Goal: Task Accomplishment & Management: Use online tool/utility

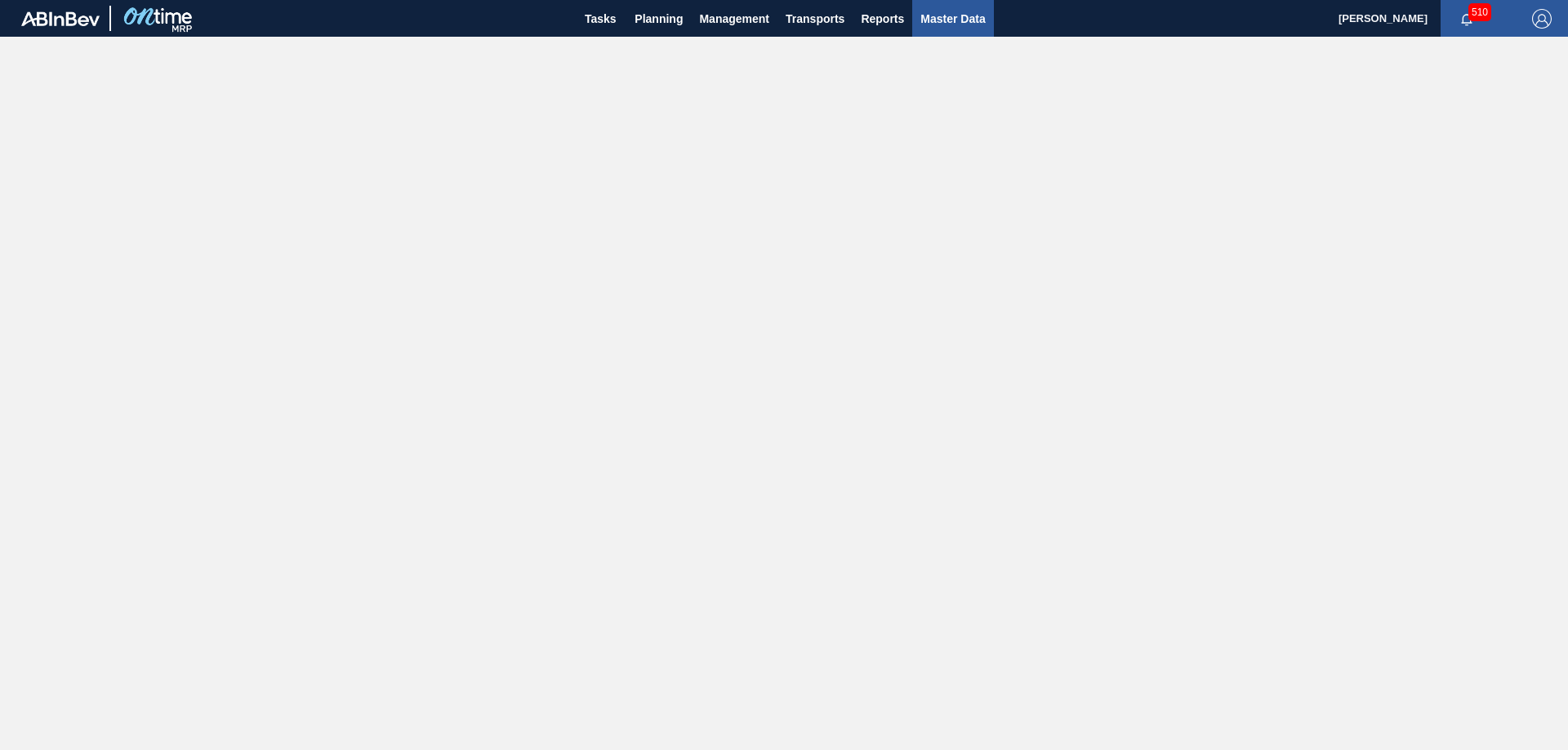
click at [962, 14] on span "Master Data" at bounding box center [953, 19] width 65 height 20
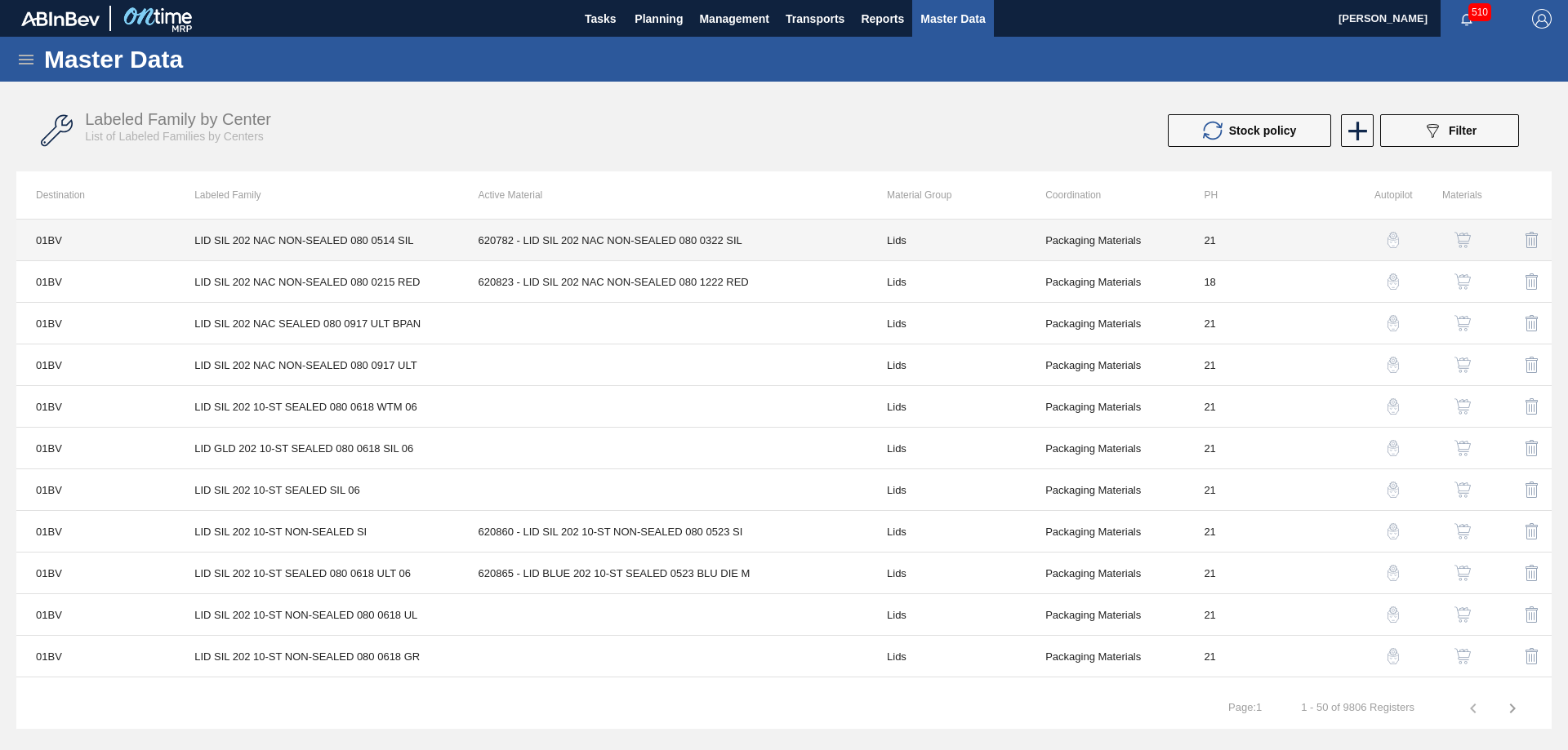
click at [751, 238] on td "620782 - LID SIL 202 NAC NON-SEALED 080 0322 SIL" at bounding box center [663, 240] width 409 height 42
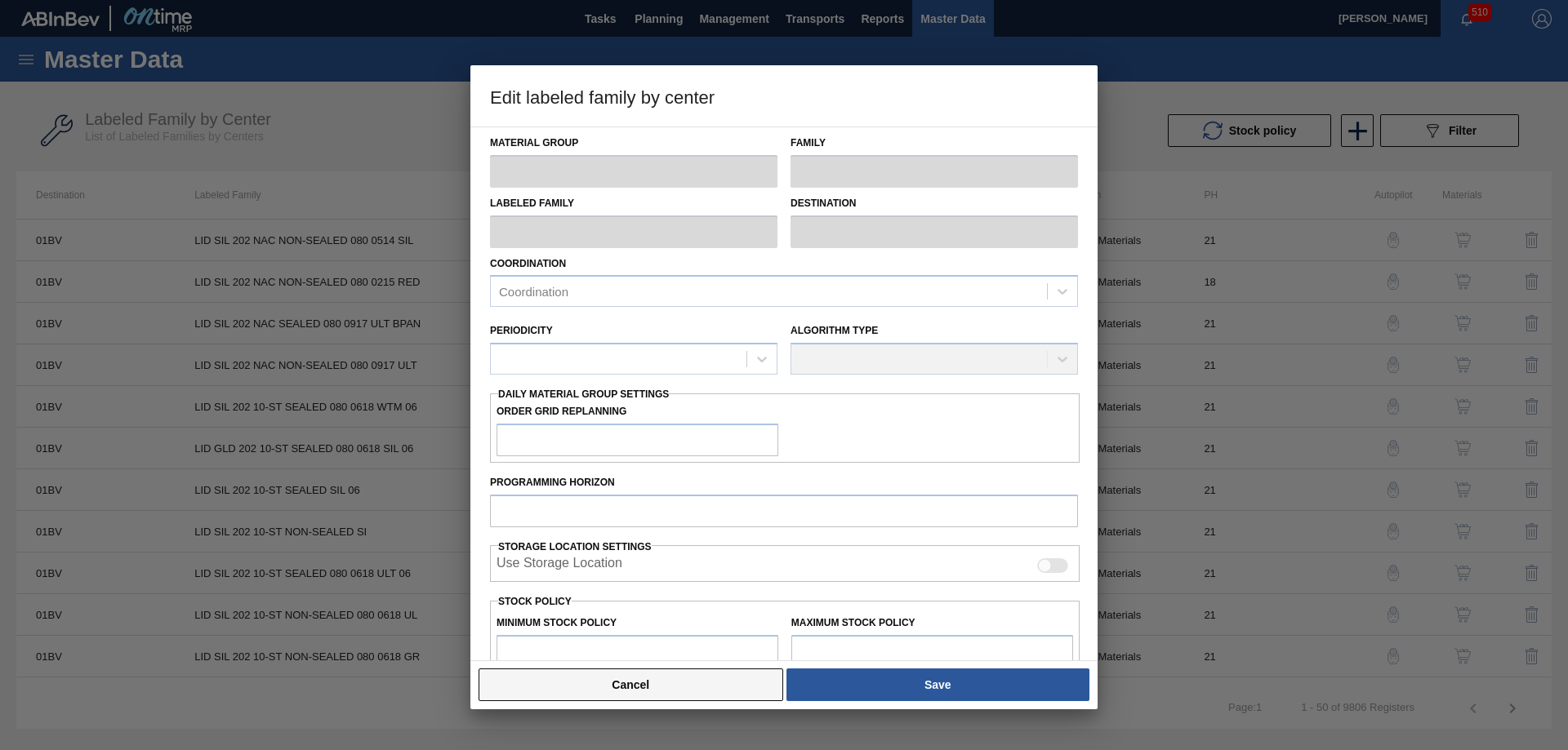
type input "Lids"
type input "Generic 202 Lid"
type input "LID SIL 202 NAC NON-SEALED 080 0514 SIL"
type input "01BV - Baldwinsville Brewery"
type input "0"
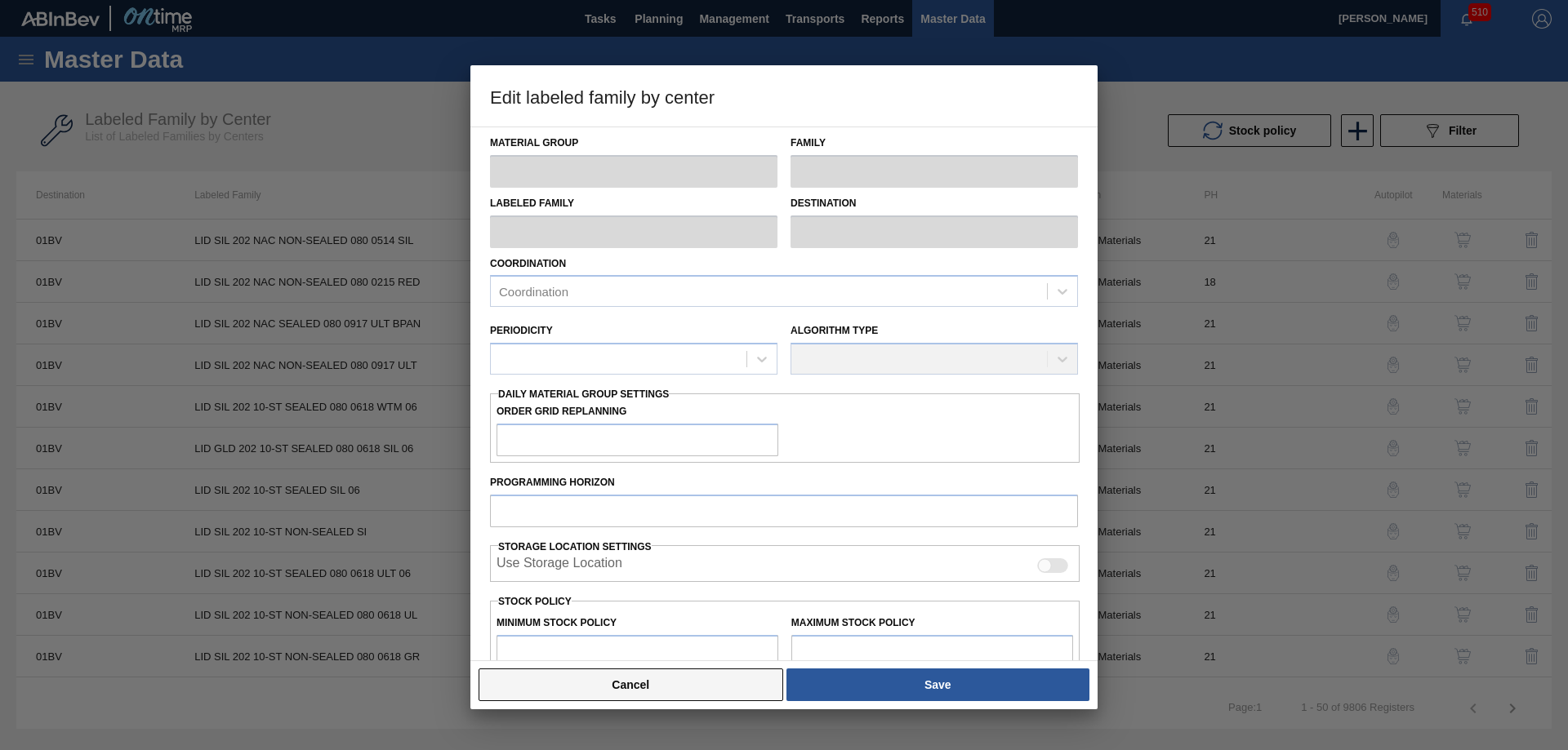
type input "21"
type input "1,157,500"
type input "6,482,000"
type input "10"
type input "1,689,950"
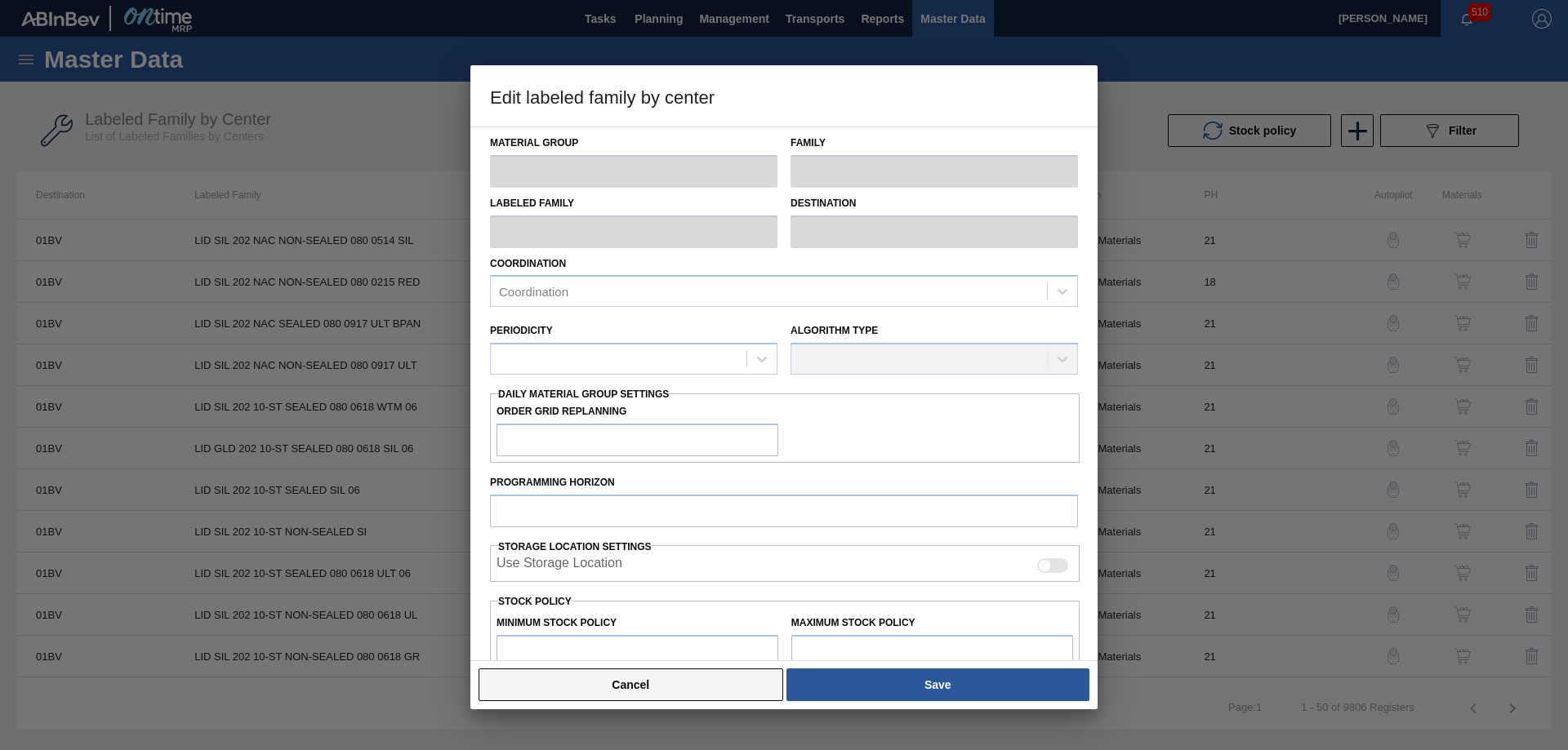
checkbox input "true"
click at [664, 677] on button "Cancel" at bounding box center [631, 685] width 305 height 32
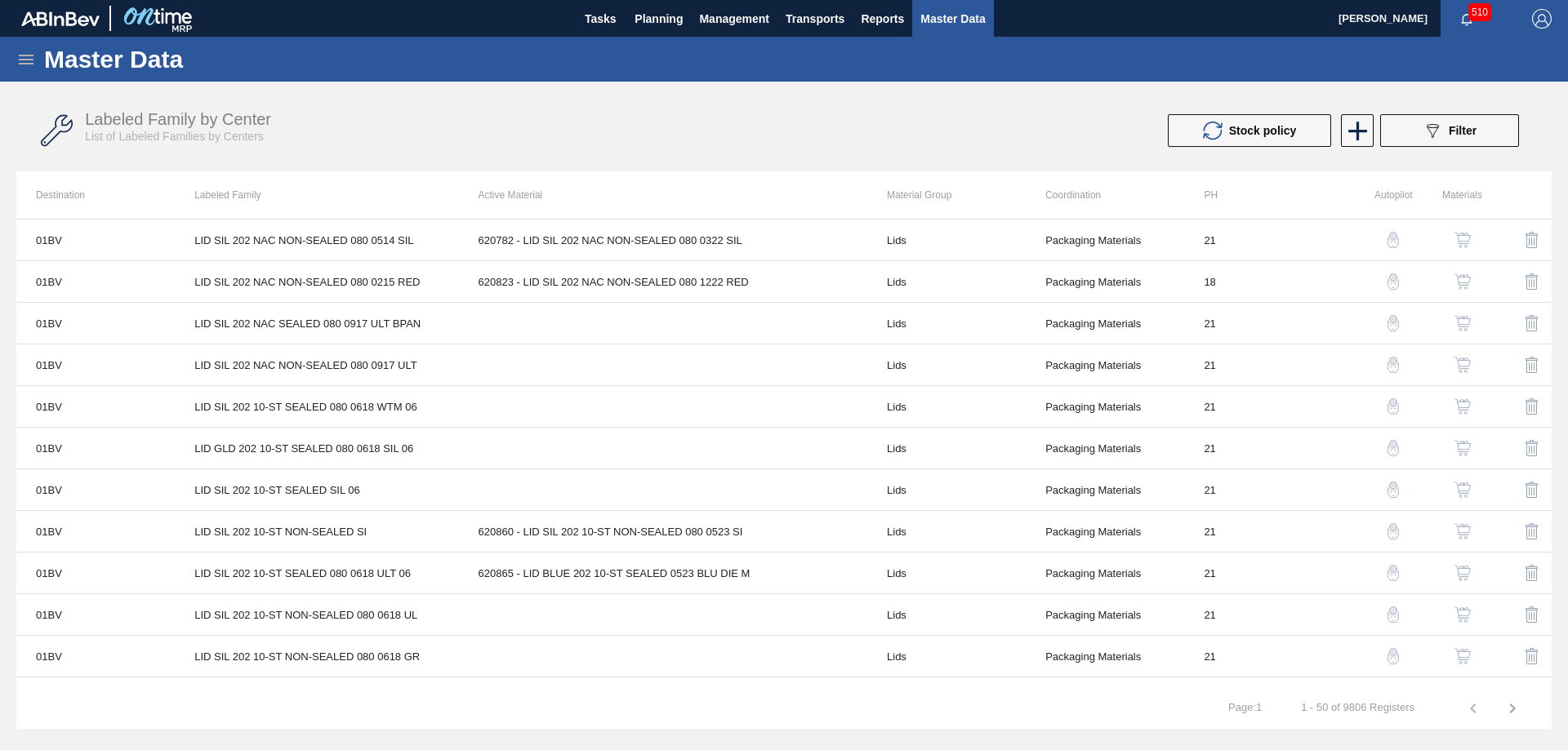
click at [1461, 231] on button "button" at bounding box center [1462, 240] width 39 height 39
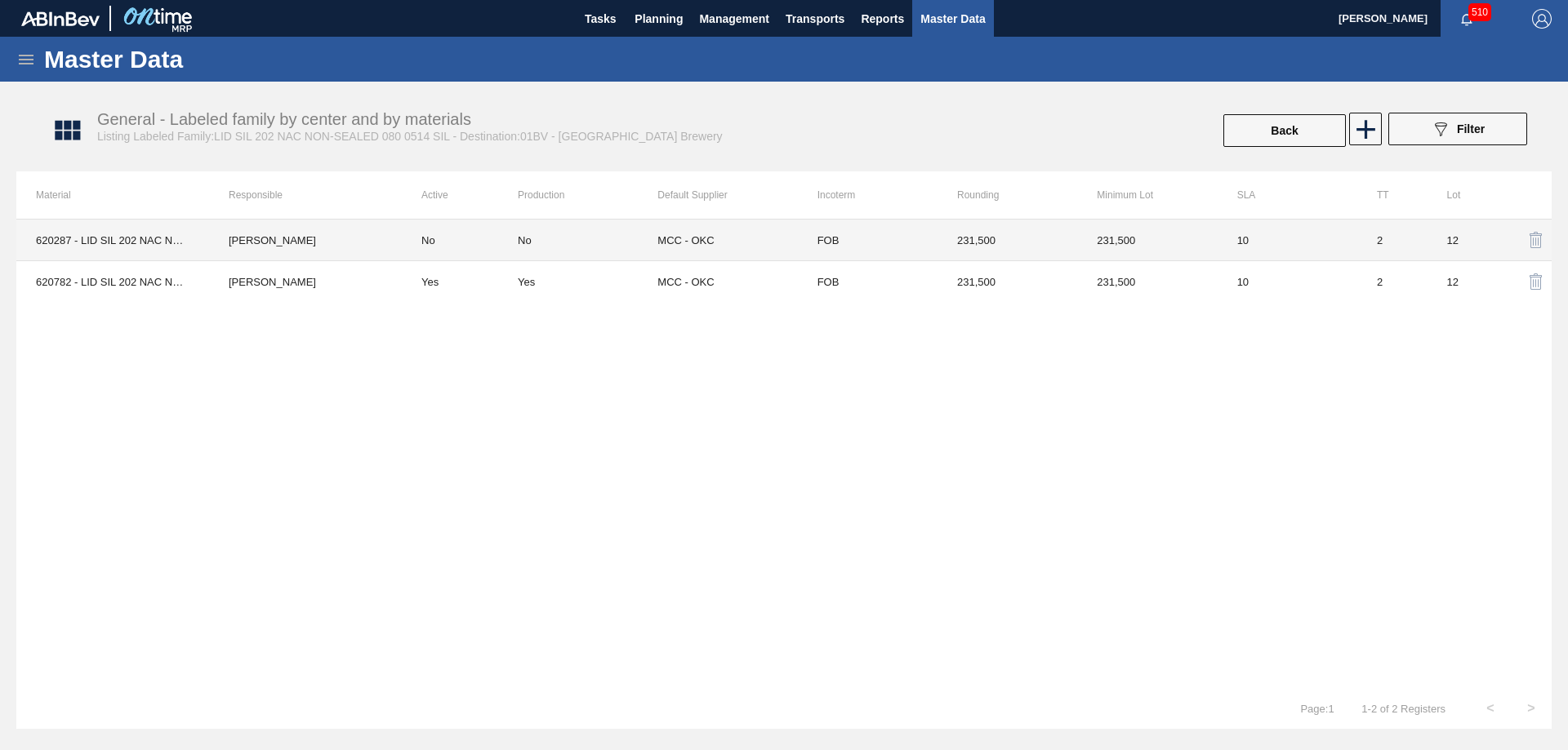
click at [1003, 255] on td "231,500" at bounding box center [1007, 240] width 140 height 42
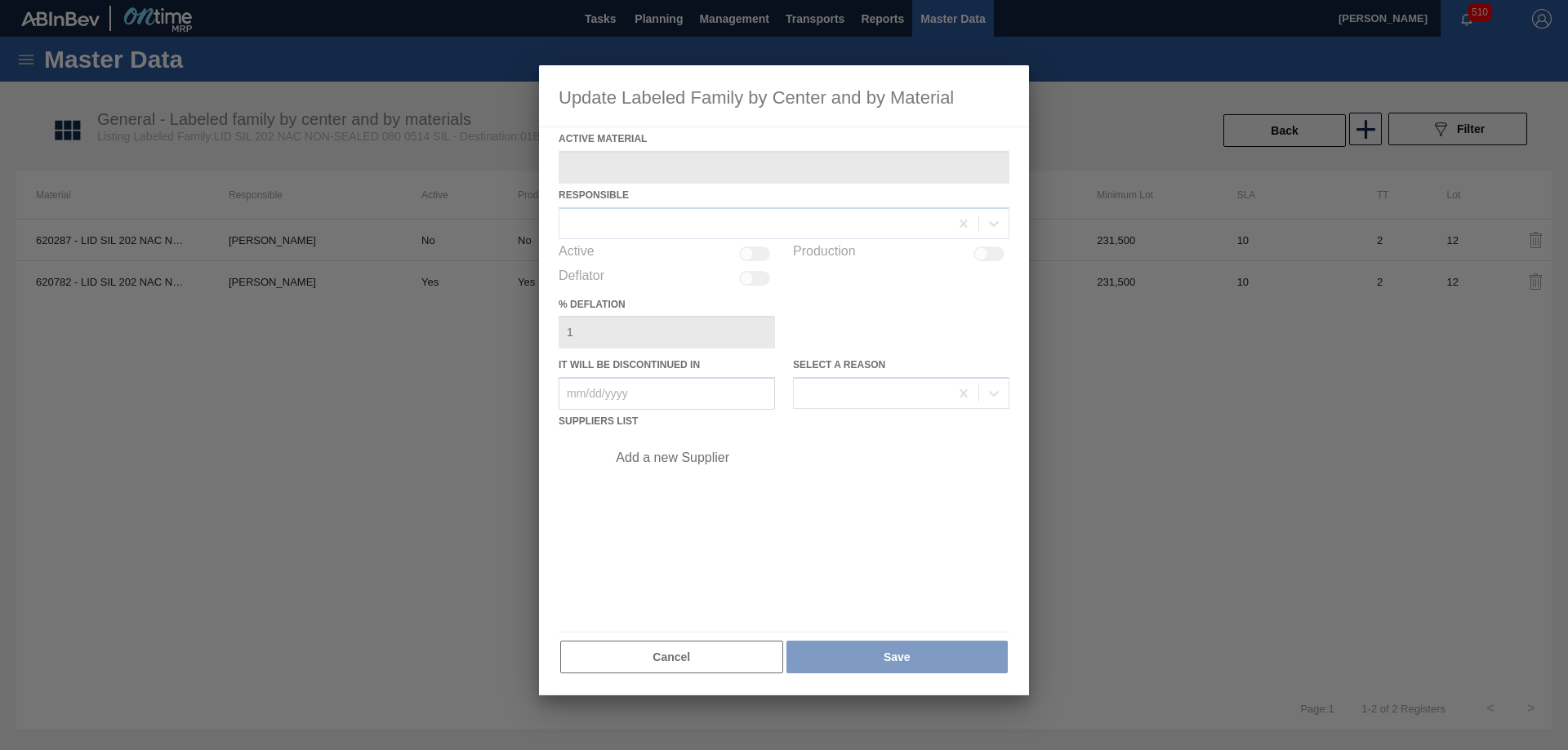
type Material "620287 - LID SIL 202 NAC NON-SEALED 080 0514 SIL"
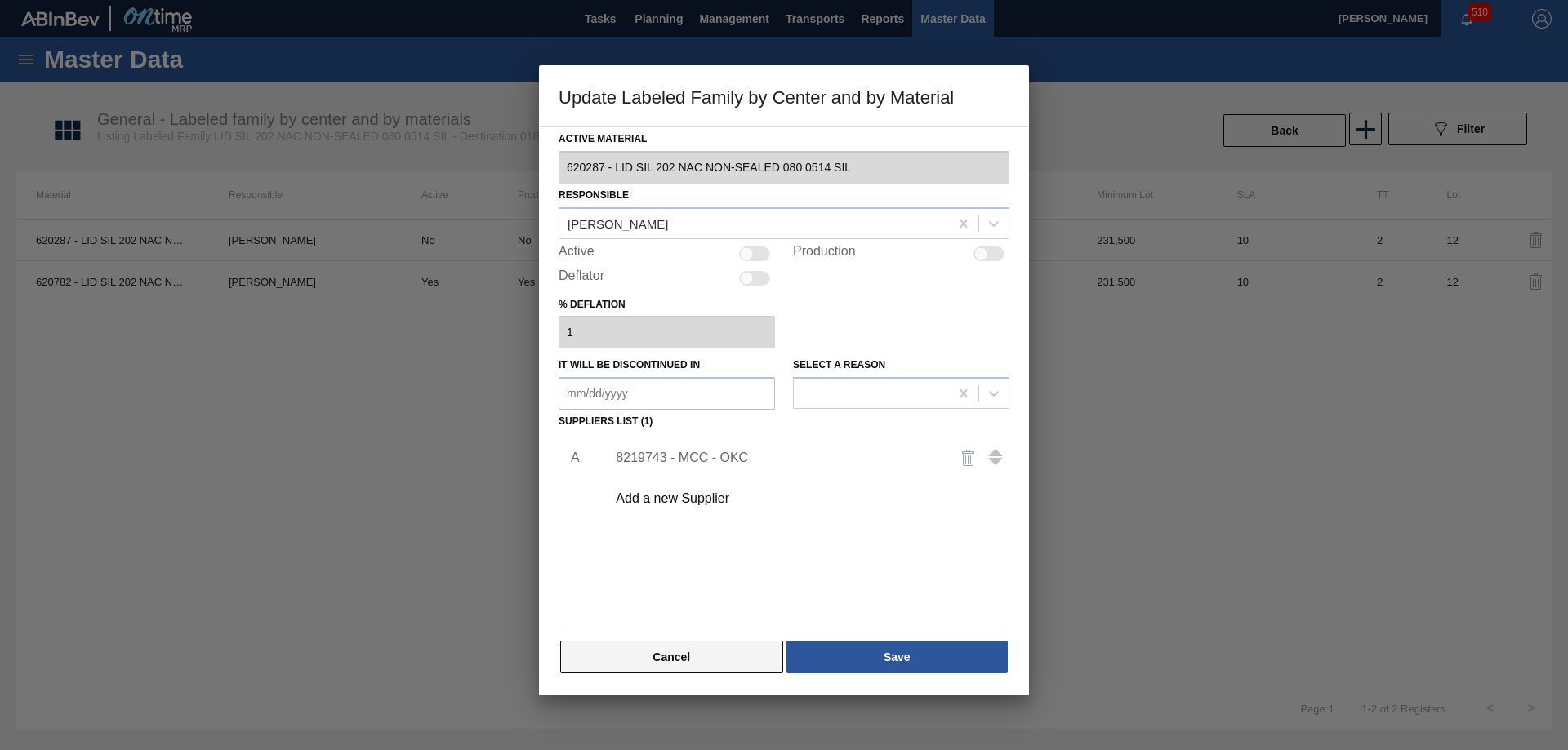
click at [697, 660] on button "Cancel" at bounding box center [672, 657] width 223 height 32
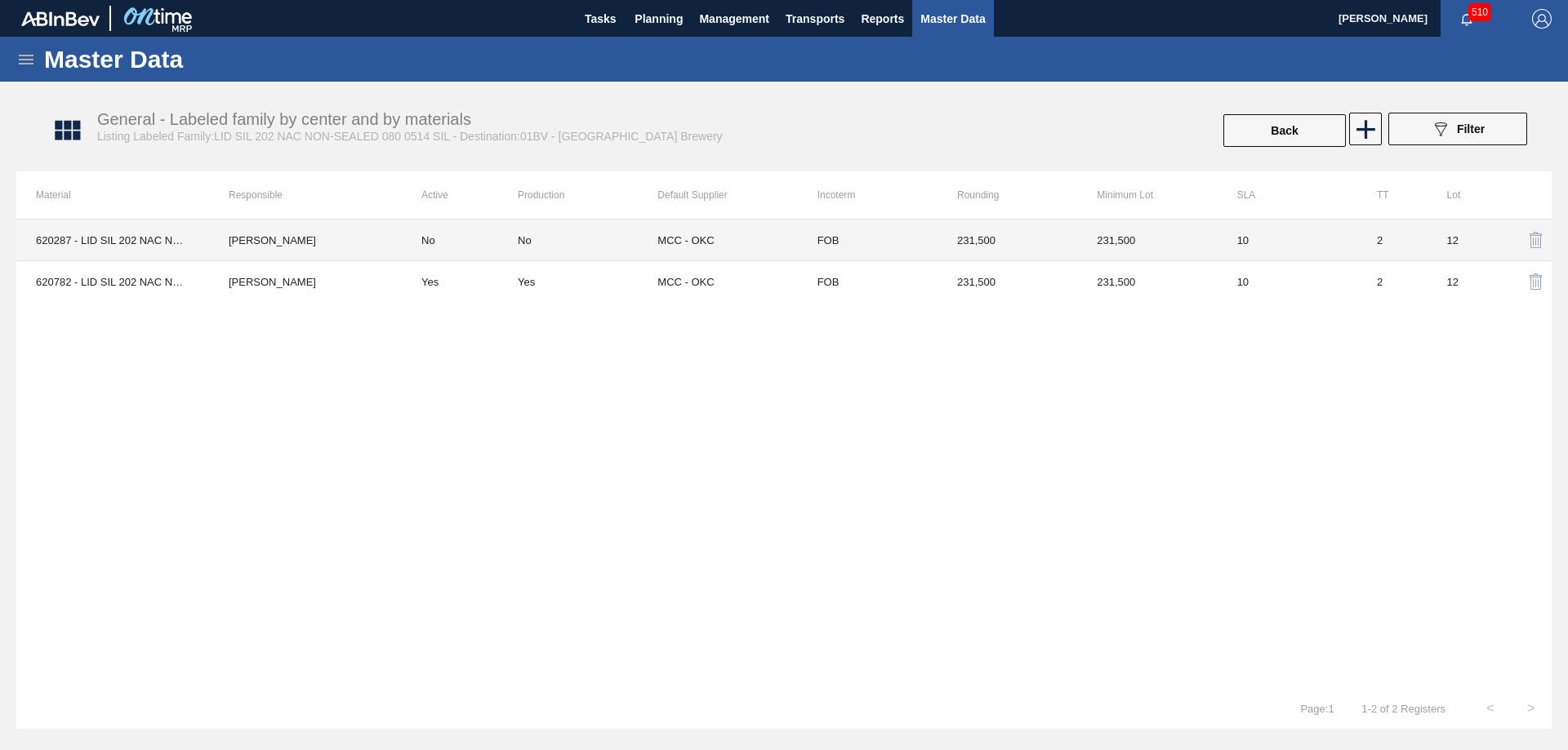
click at [730, 217] on th "Default Supplier" at bounding box center [727, 195] width 140 height 48
click at [725, 230] on td "MCC - OKC" at bounding box center [727, 240] width 140 height 42
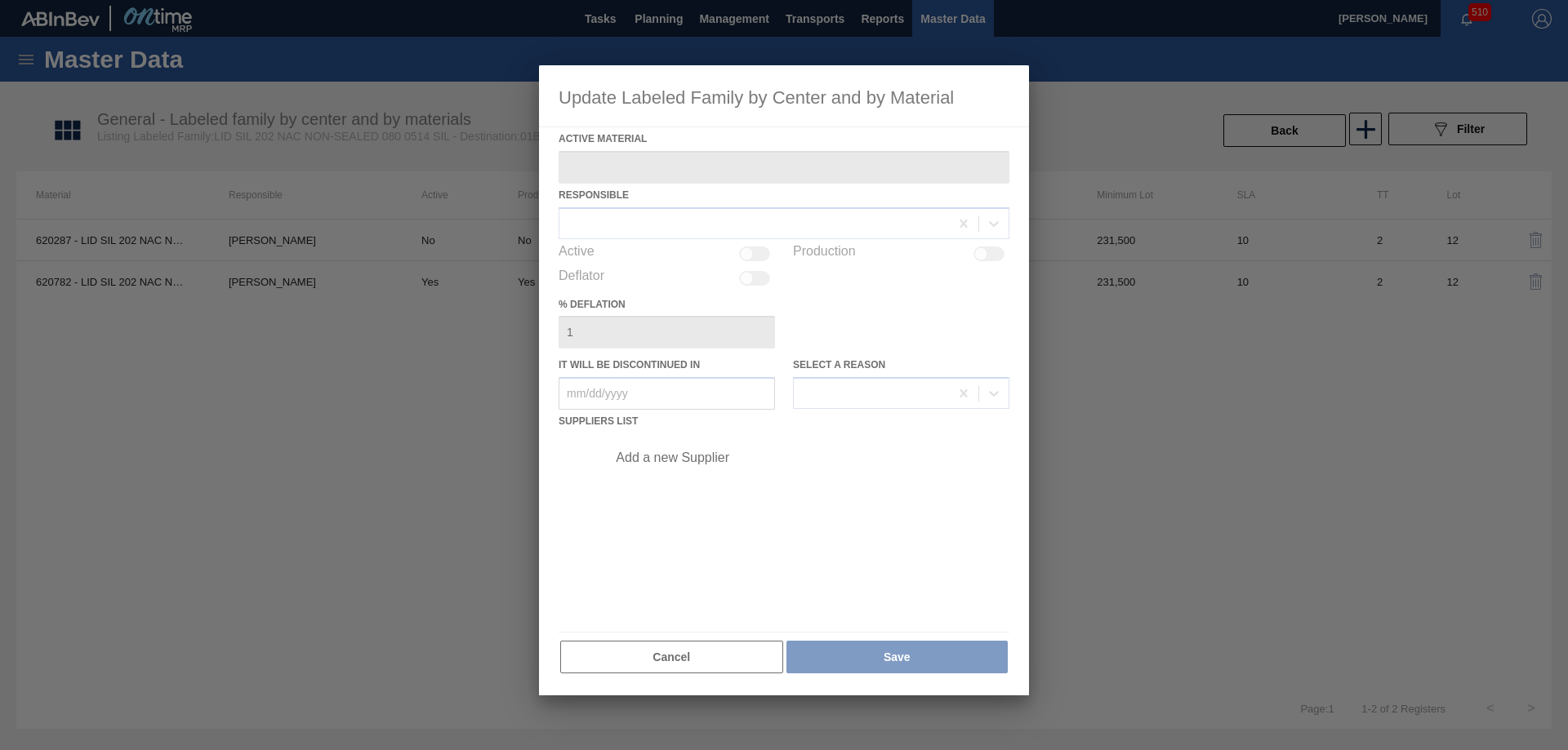
type Material "620287 - LID SIL 202 NAC NON-SEALED 080 0514 SIL"
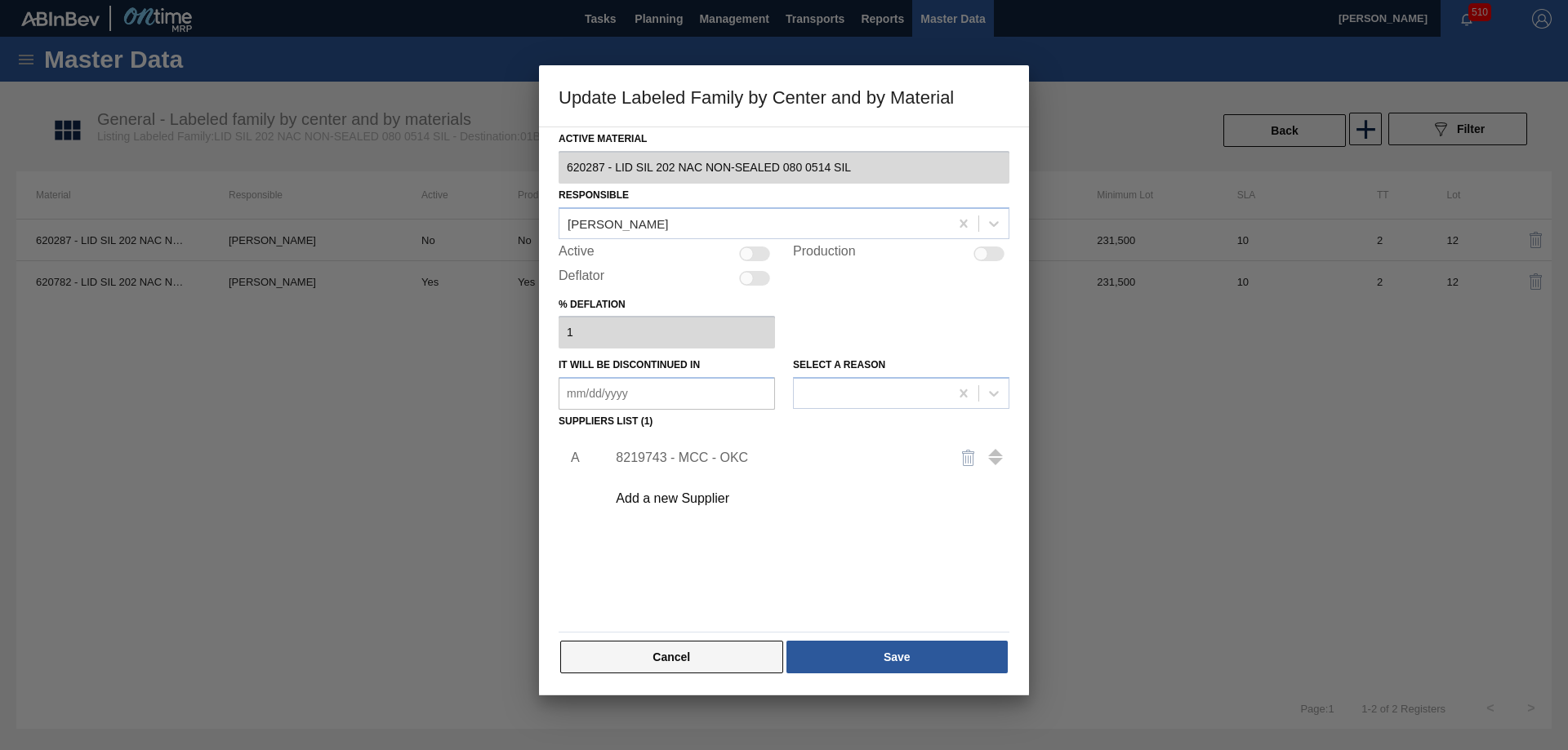
click at [682, 643] on button "Cancel" at bounding box center [672, 657] width 223 height 32
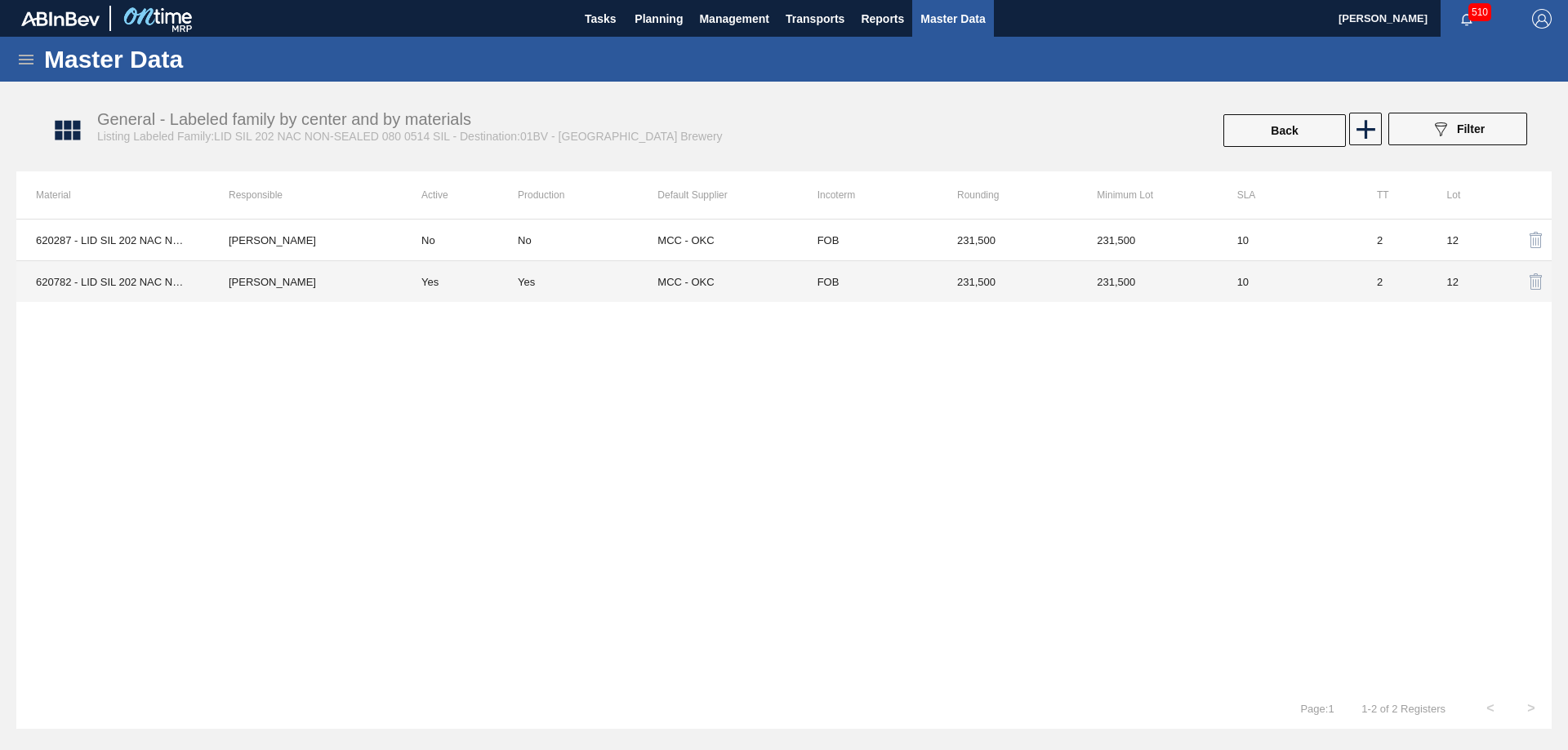
click at [583, 289] on td "Yes" at bounding box center [587, 282] width 140 height 42
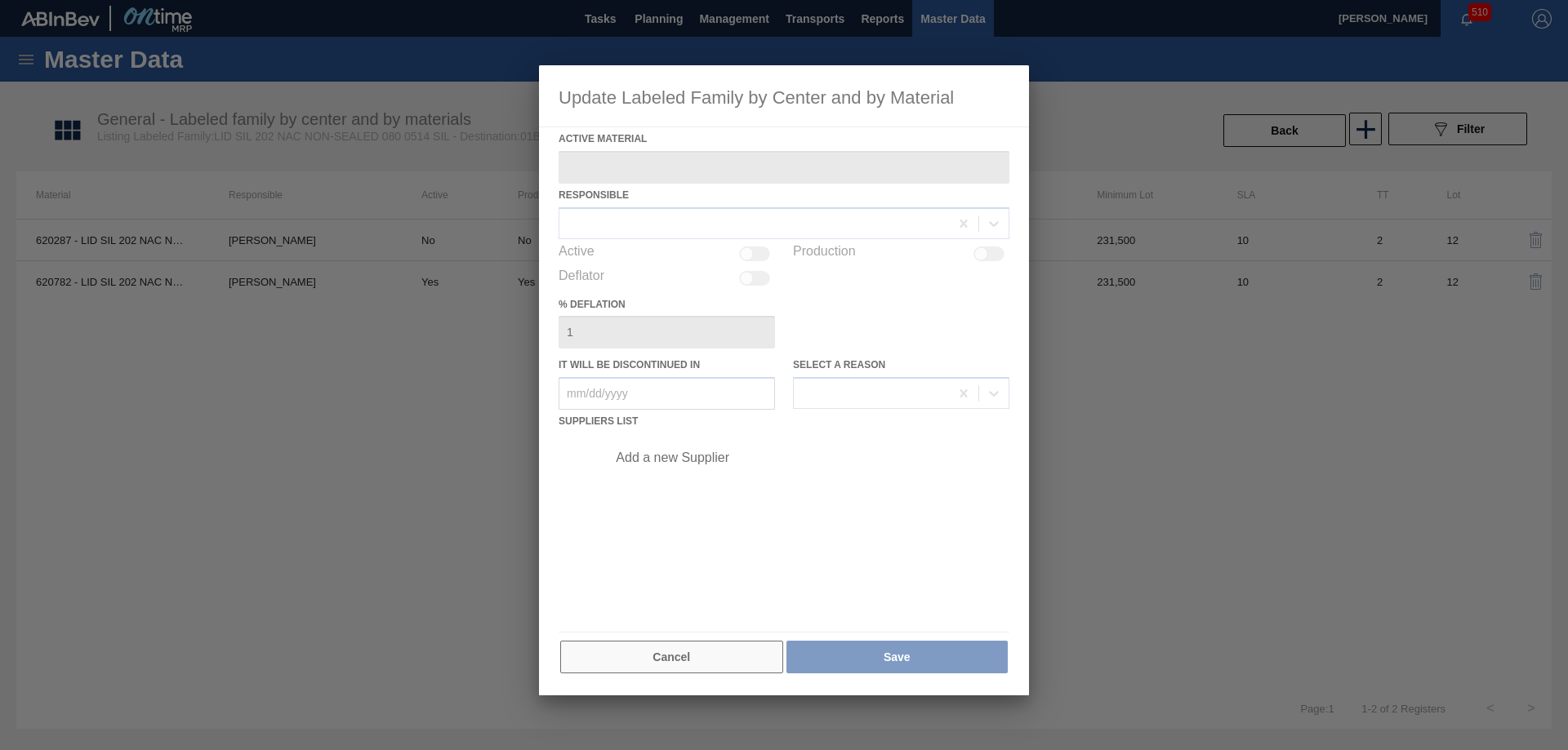
type Material "620782 - LID SIL 202 NAC NON-SEALED 080 0322 SIL"
checkbox input "true"
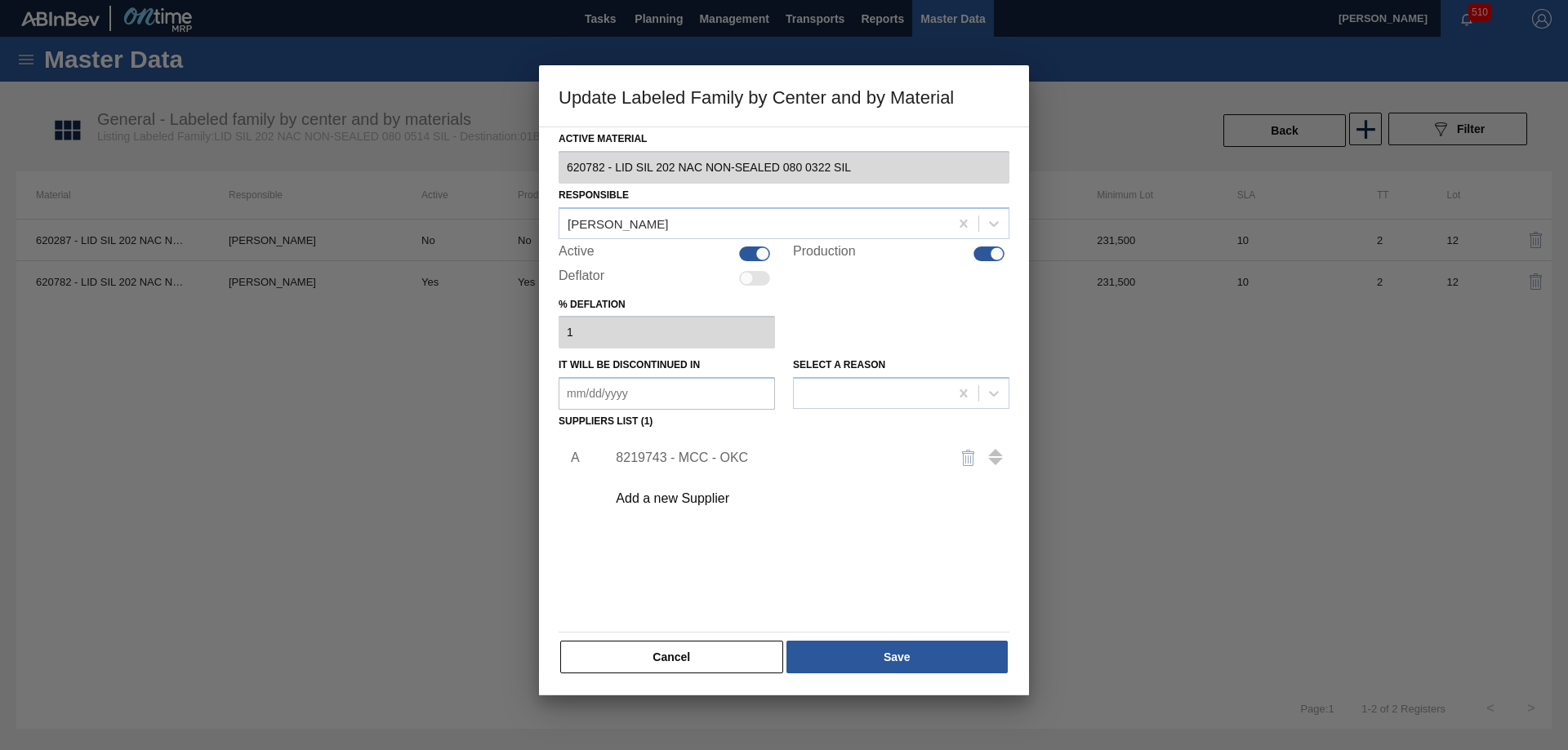
drag, startPoint x: 674, startPoint y: 661, endPoint x: 844, endPoint y: 553, distance: 201.4
click at [675, 661] on button "Cancel" at bounding box center [672, 657] width 223 height 32
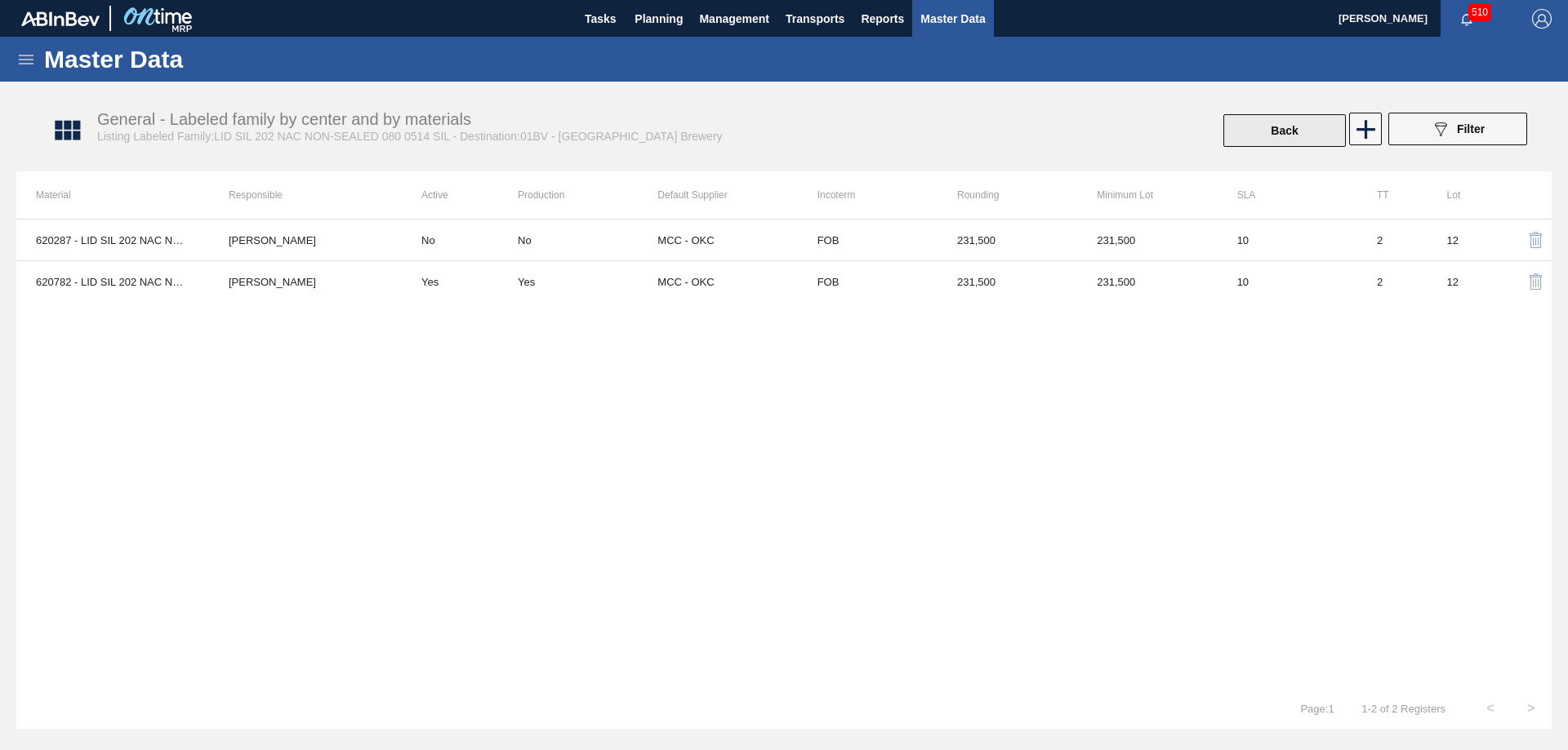
click at [1286, 131] on button "Back" at bounding box center [1285, 130] width 123 height 32
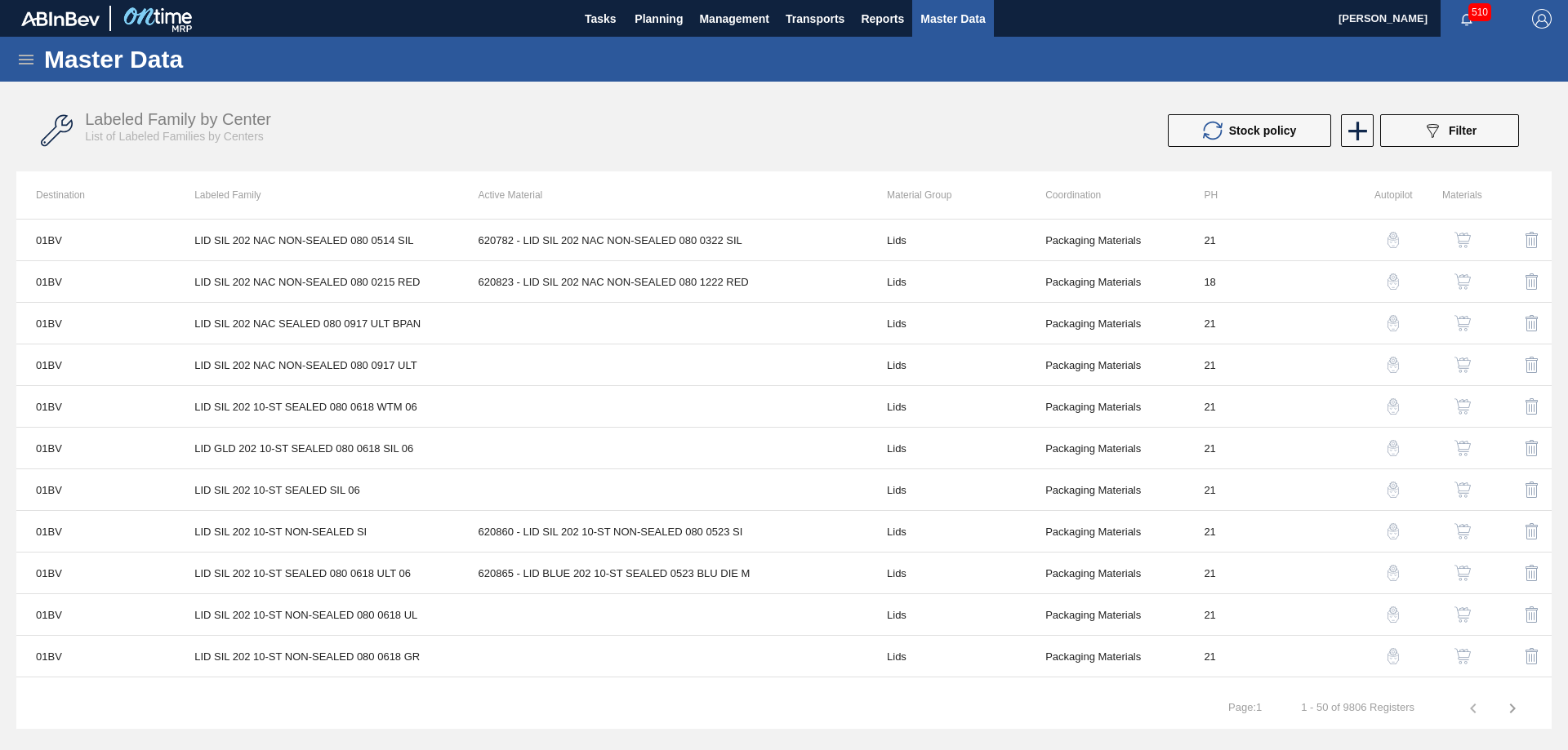
click at [1457, 279] on img "button" at bounding box center [1462, 281] width 16 height 16
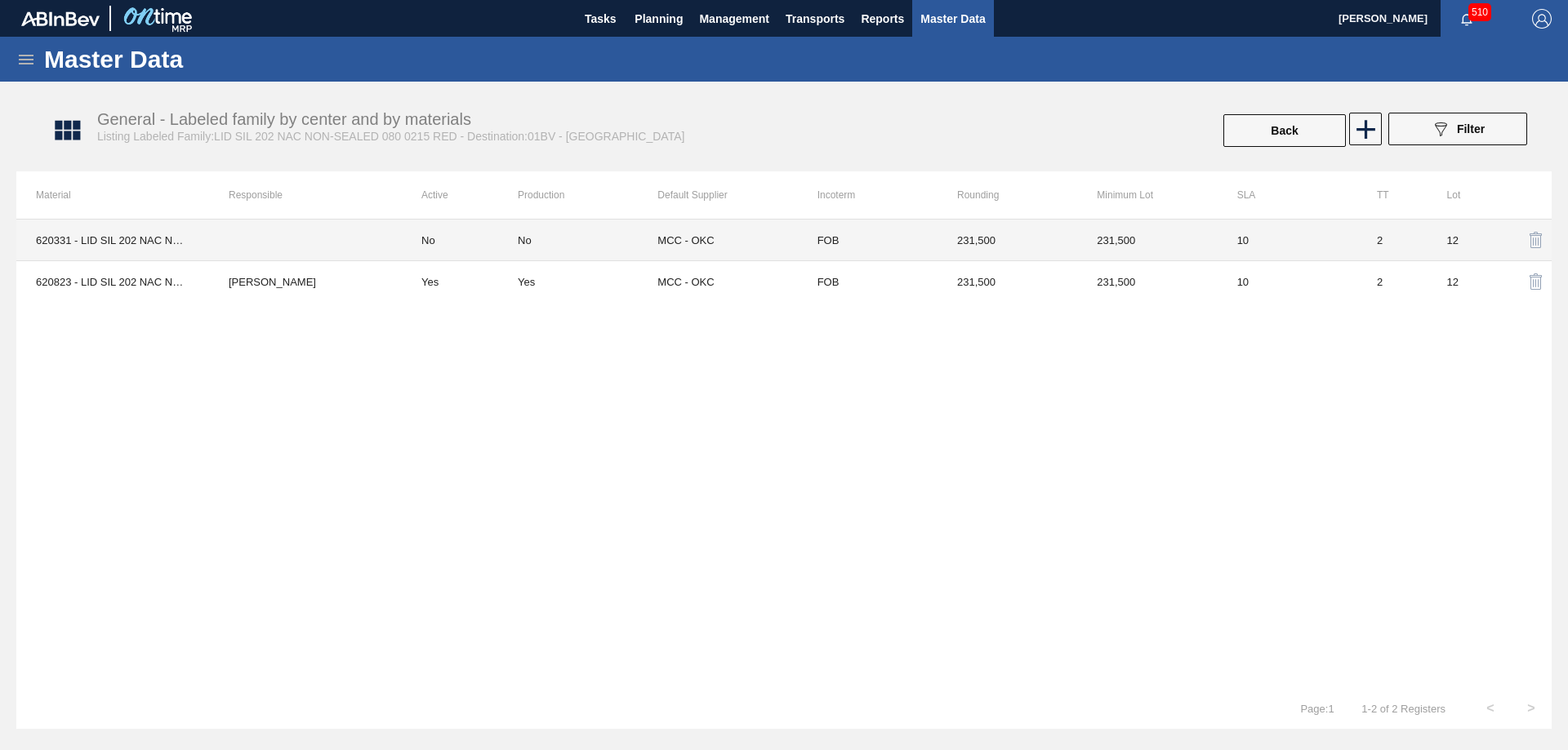
click at [972, 247] on td "231,500" at bounding box center [1007, 240] width 140 height 42
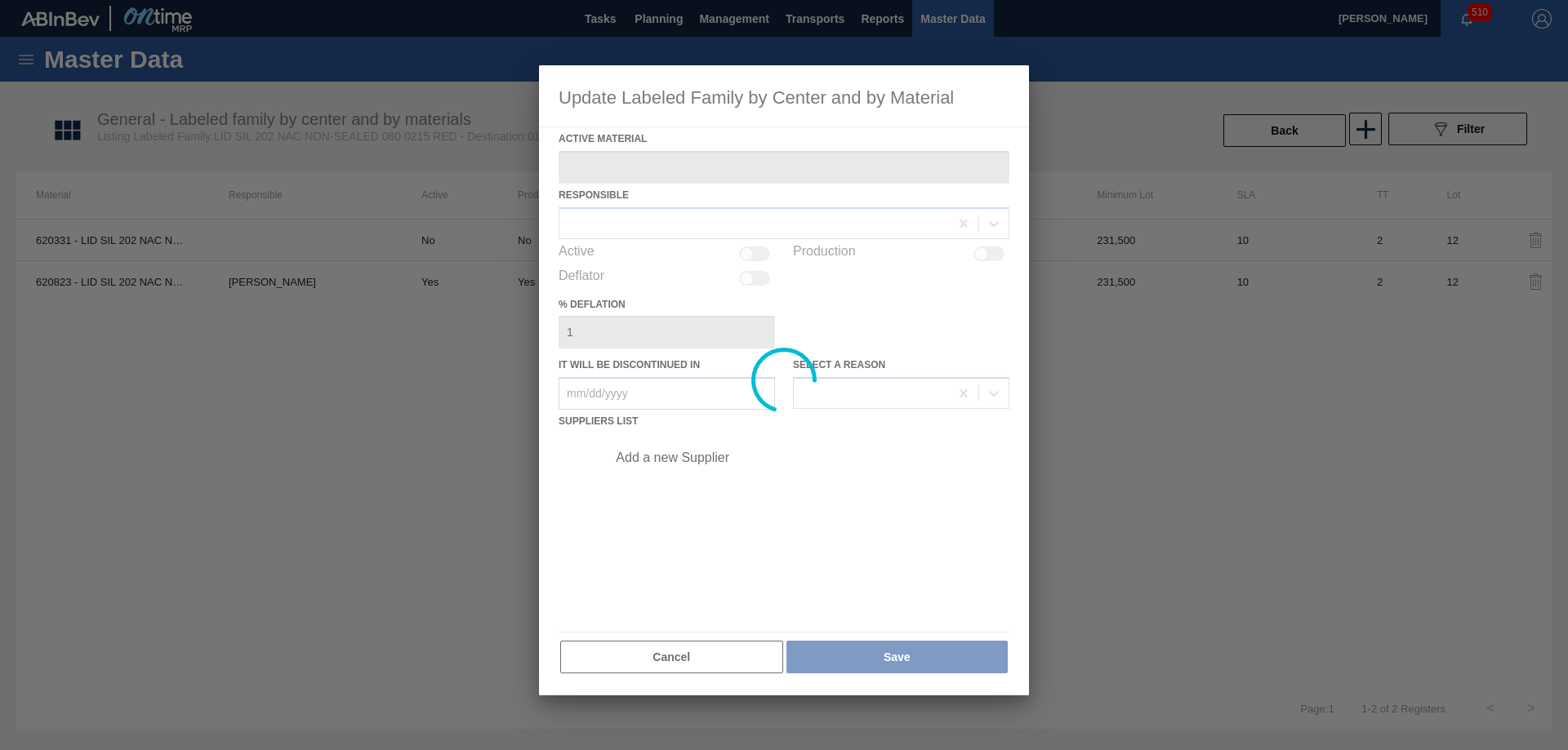
type Material "620331 - LID SIL 202 NAC NON-SEALED 080 0215 RED"
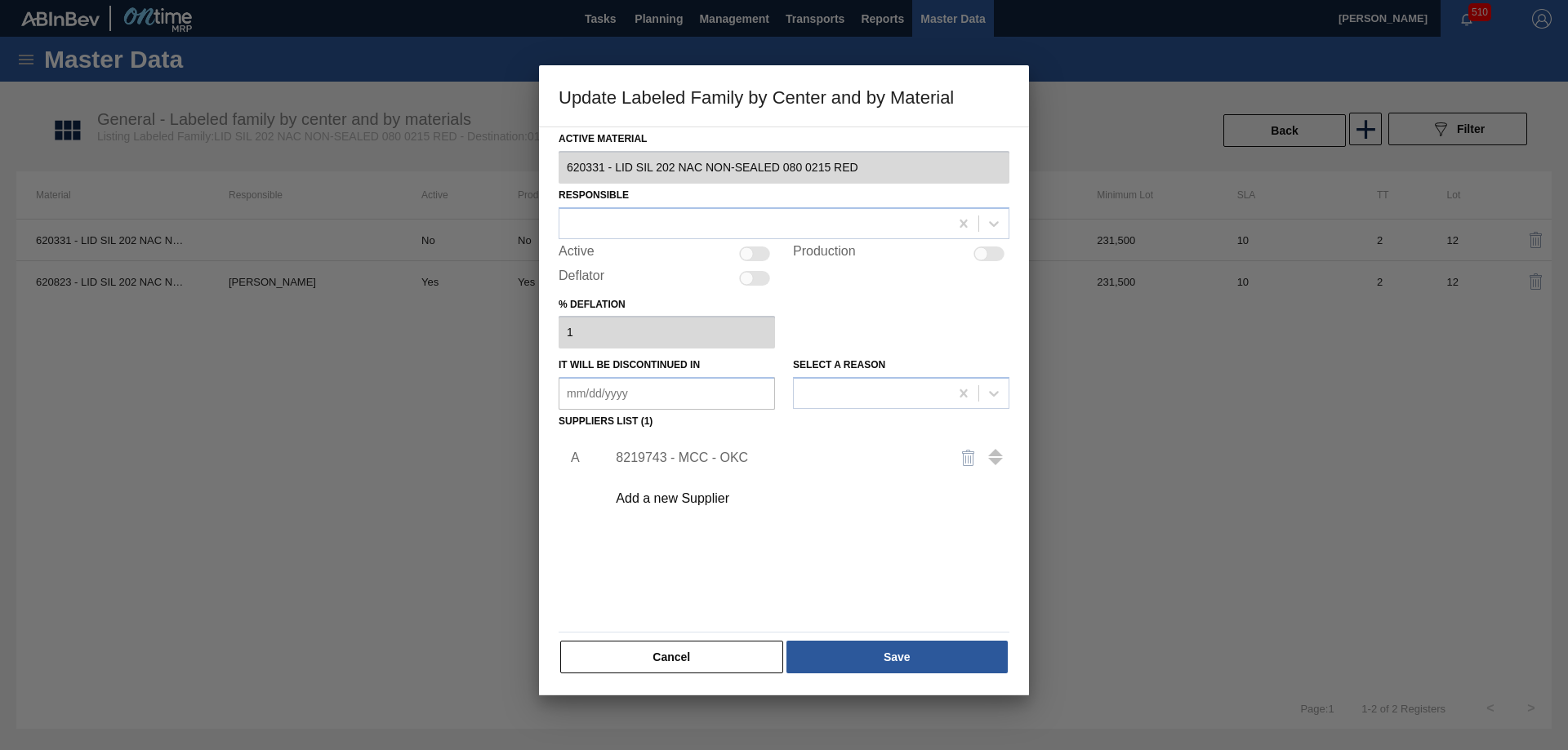
drag, startPoint x: 637, startPoint y: 666, endPoint x: 837, endPoint y: 536, distance: 238.5
click at [638, 666] on button "Cancel" at bounding box center [672, 657] width 223 height 32
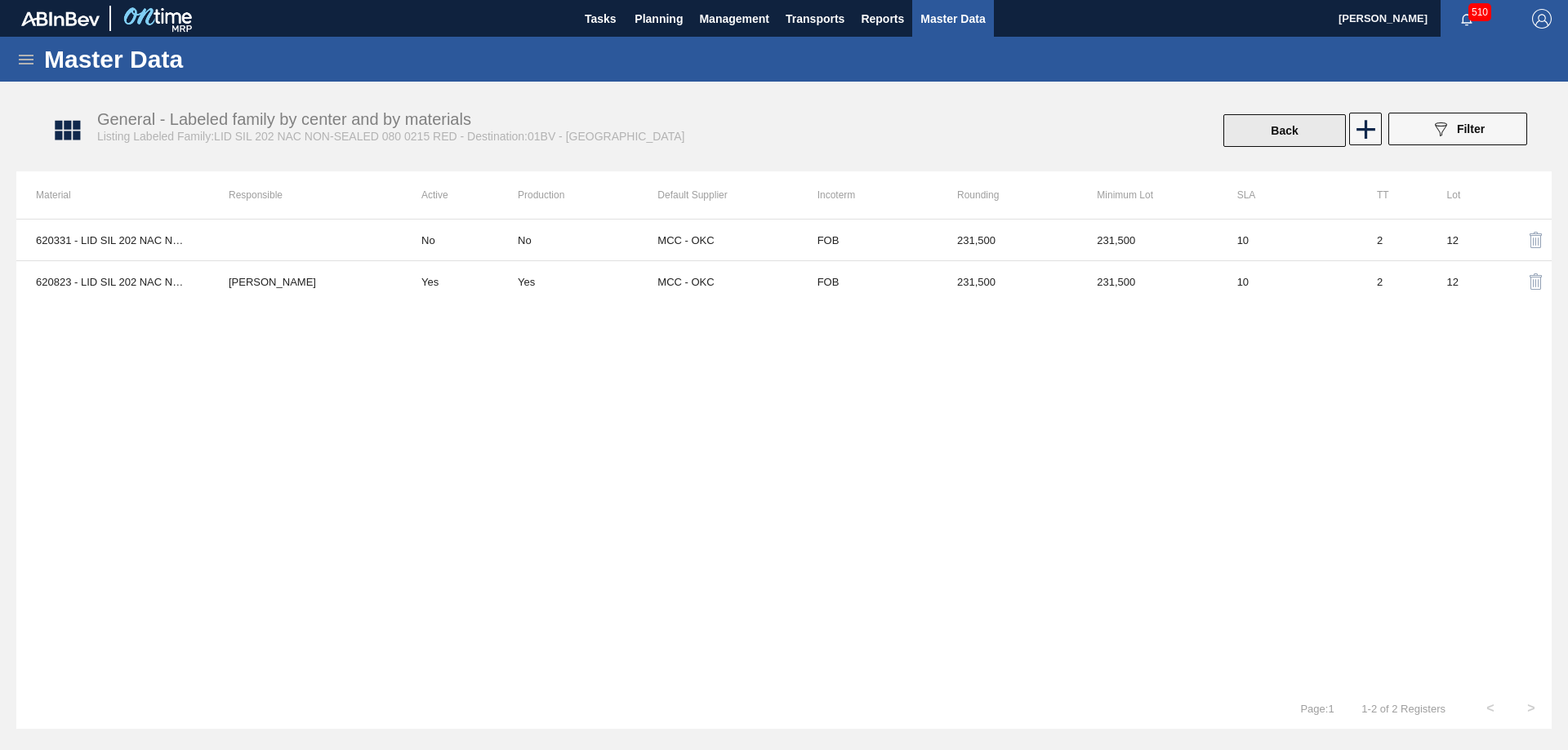
click at [1271, 140] on button "Back" at bounding box center [1285, 130] width 123 height 32
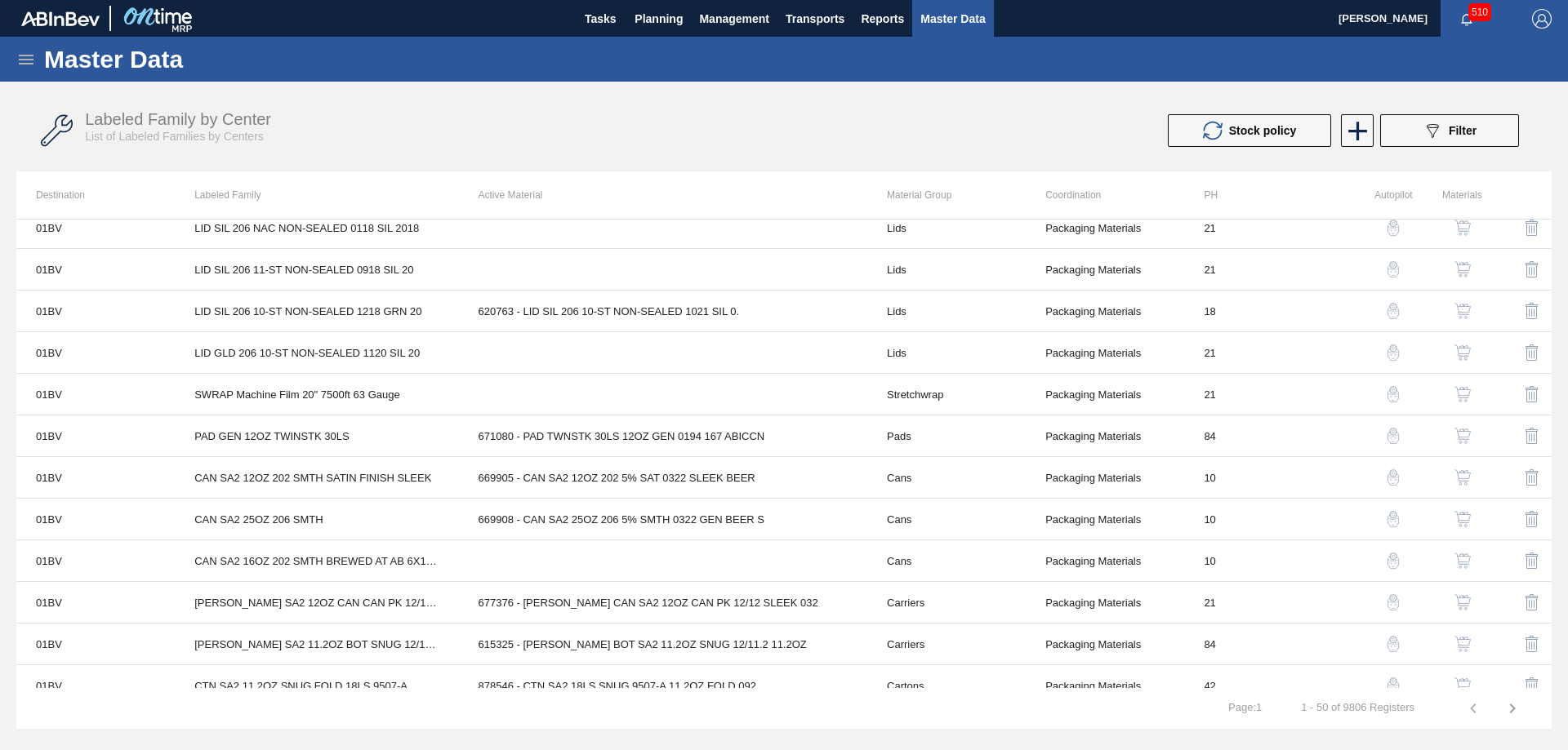
scroll to position [1307, 0]
click at [1460, 472] on img "button" at bounding box center [1462, 474] width 16 height 16
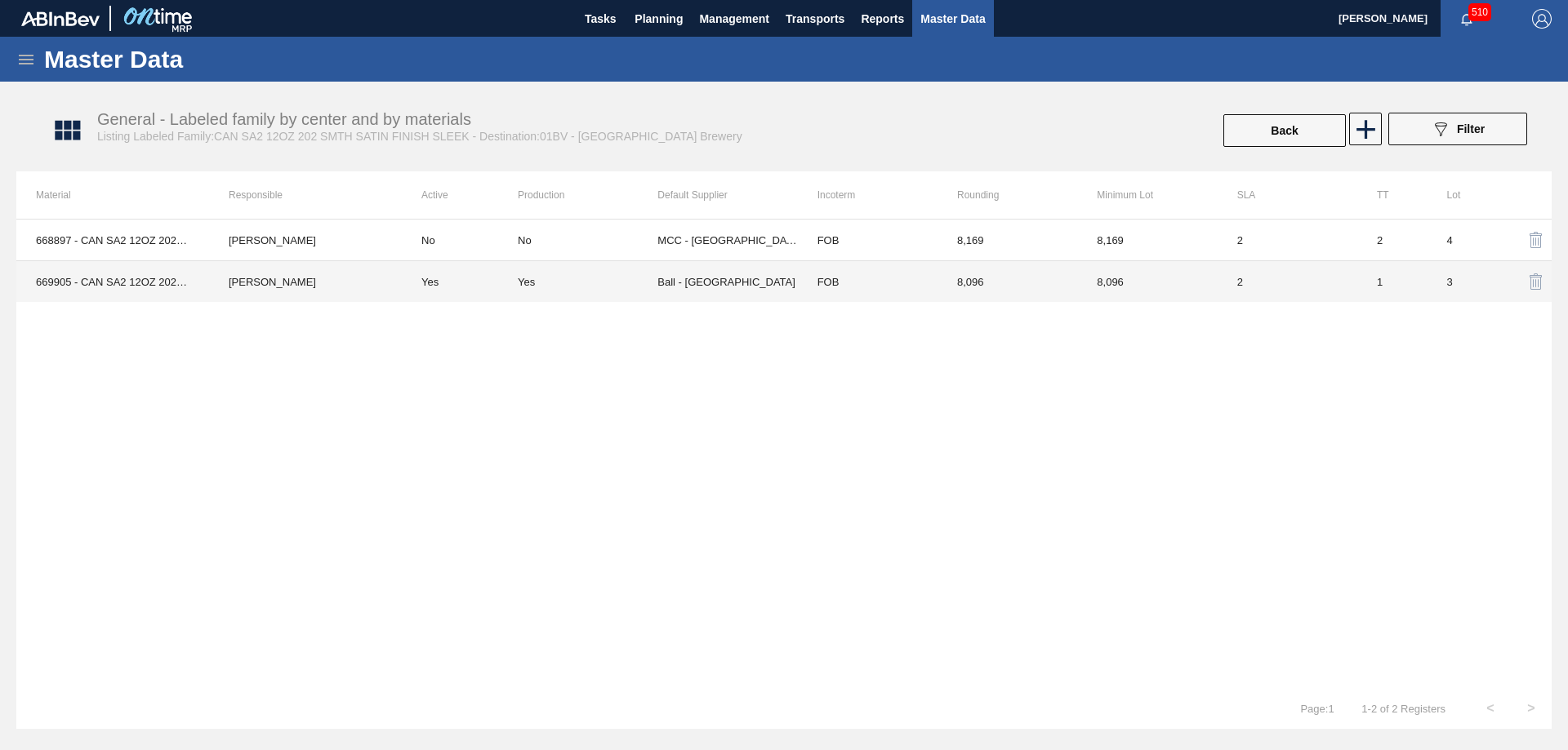
click at [650, 246] on div "No" at bounding box center [587, 240] width 140 height 12
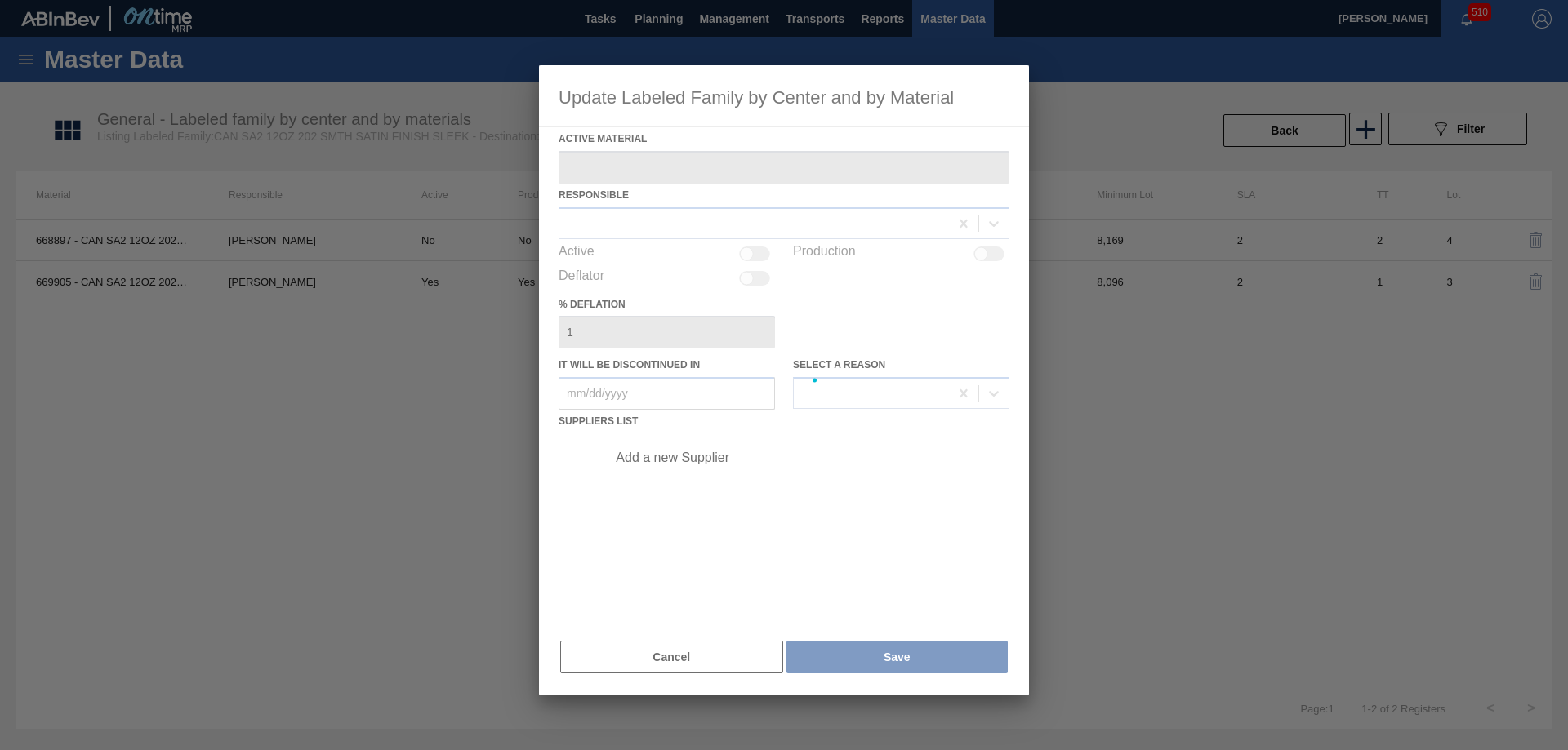
type Material "668897 - CAN SA2 12OZ 202 5% SMTH 1220 SLEEK BEER"
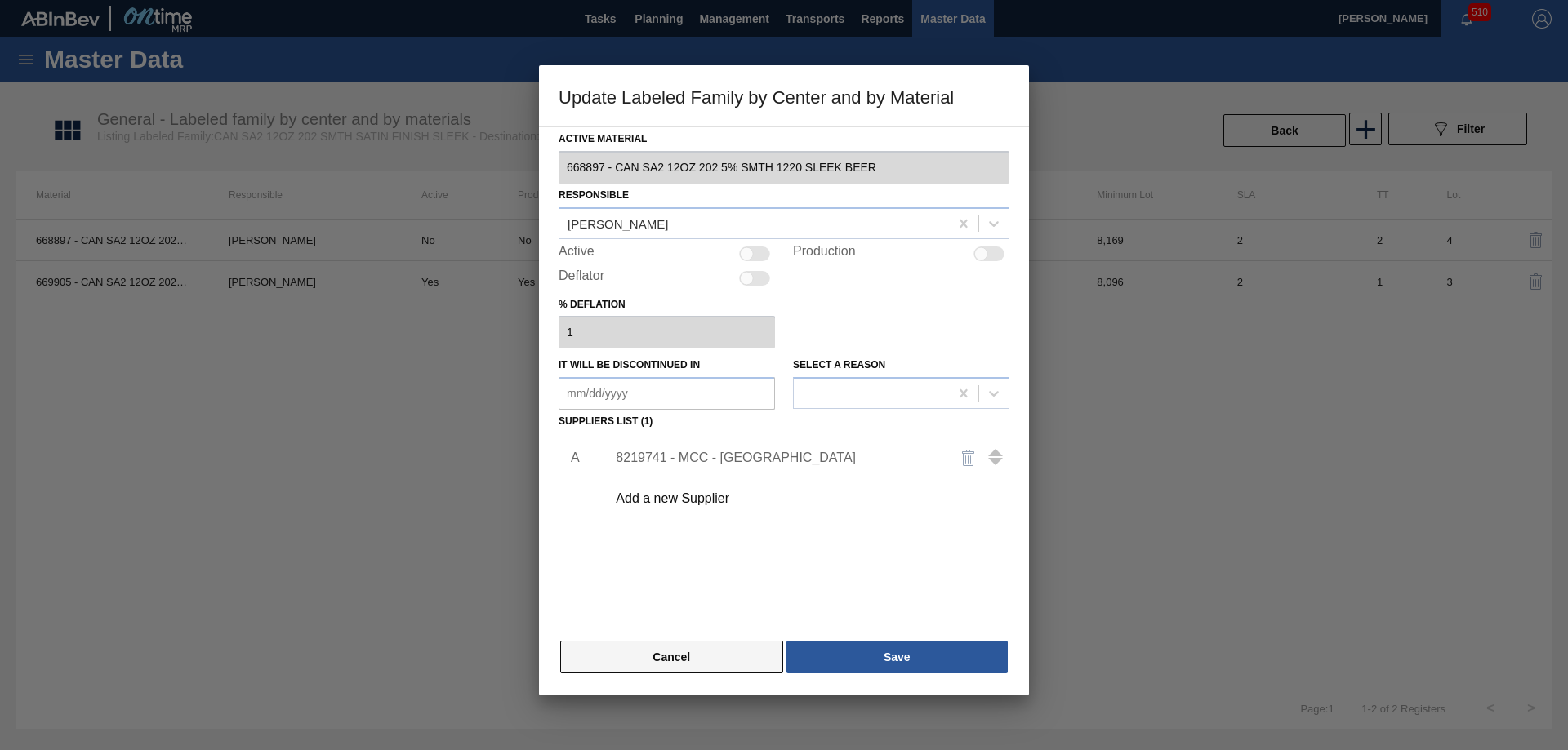
click at [634, 652] on button "Cancel" at bounding box center [672, 657] width 223 height 32
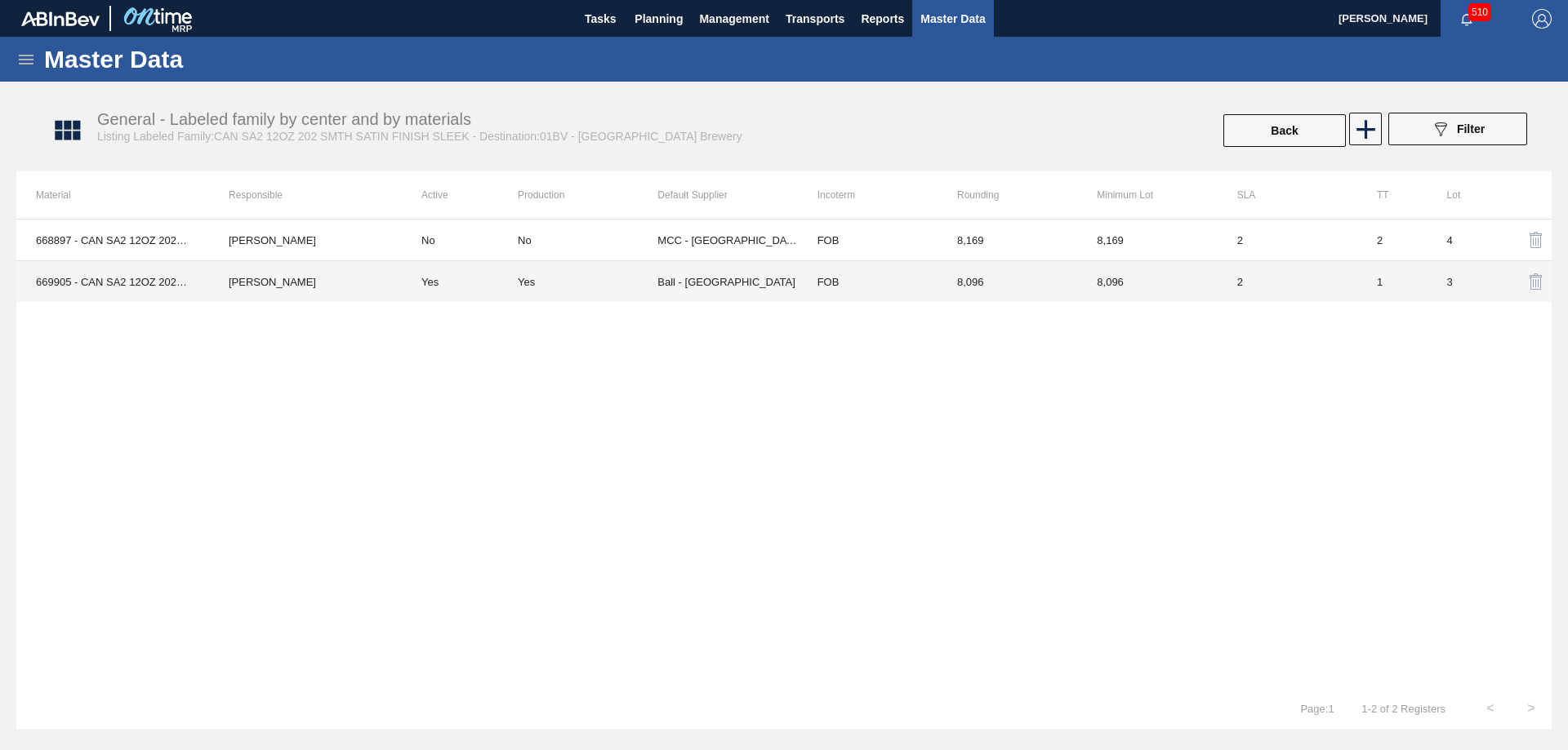
click at [620, 283] on div "Yes" at bounding box center [587, 282] width 140 height 12
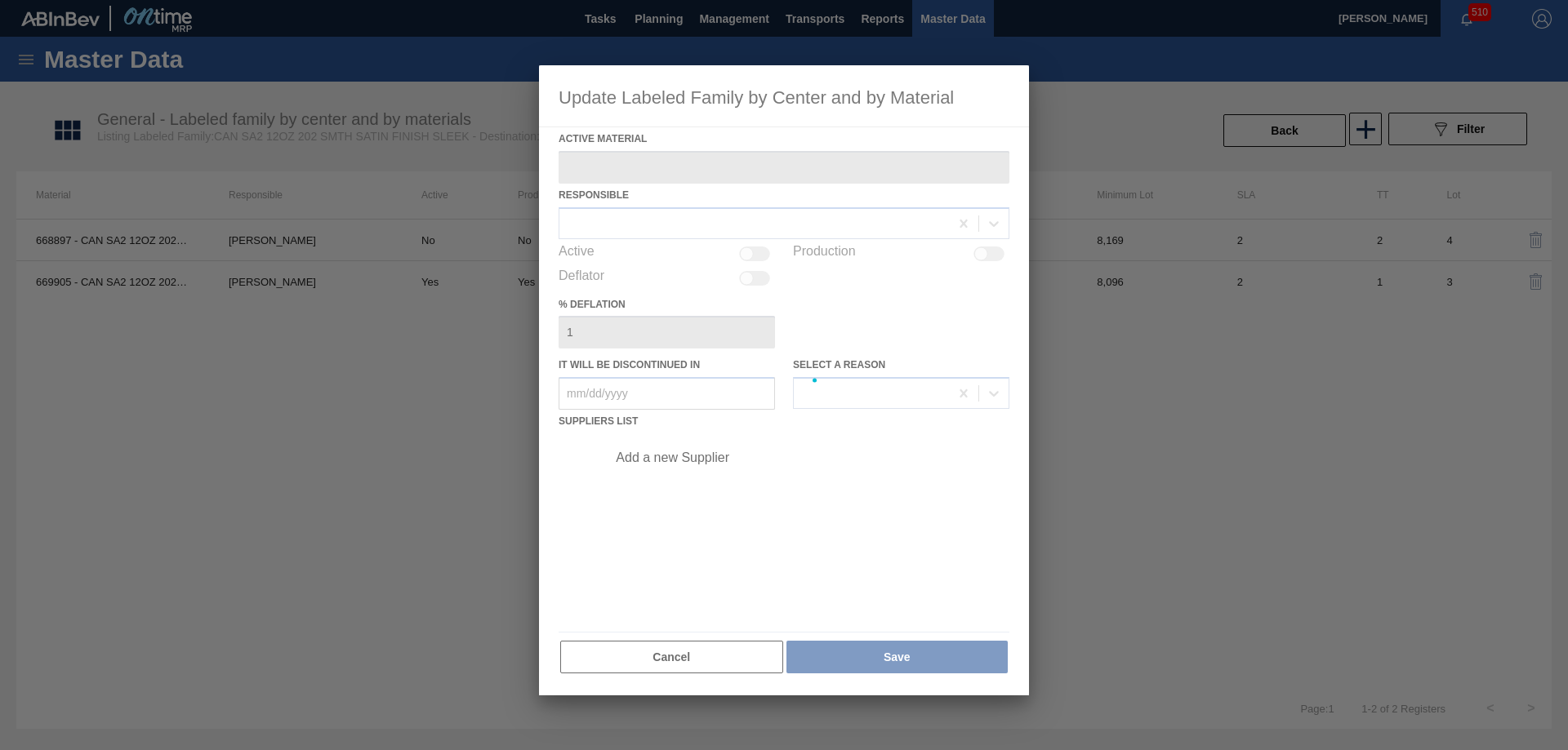
type Material "669905 - CAN SA2 12OZ 202 5% SAT 0322 SLEEK BEER"
checkbox input "true"
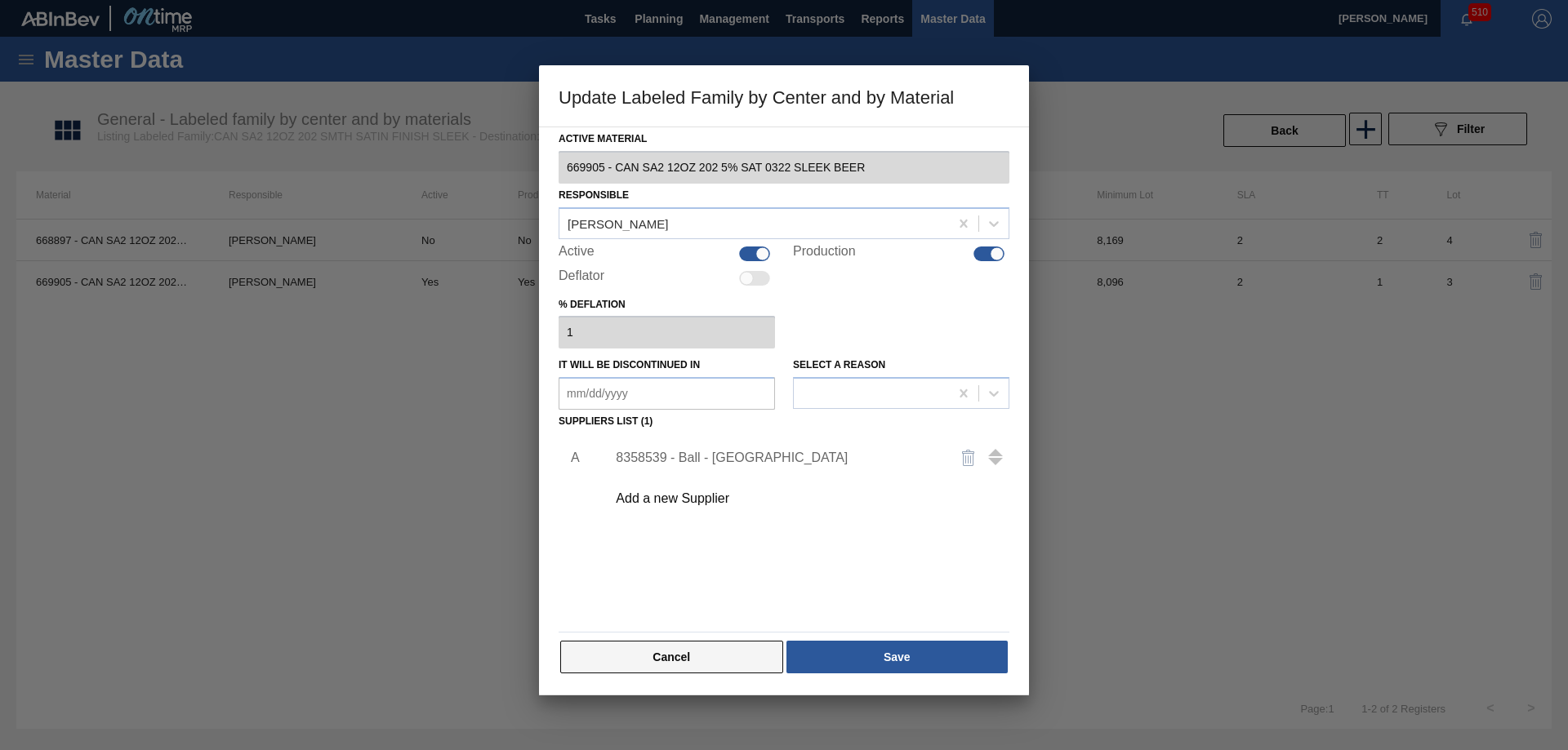
click at [640, 650] on button "Cancel" at bounding box center [672, 657] width 223 height 32
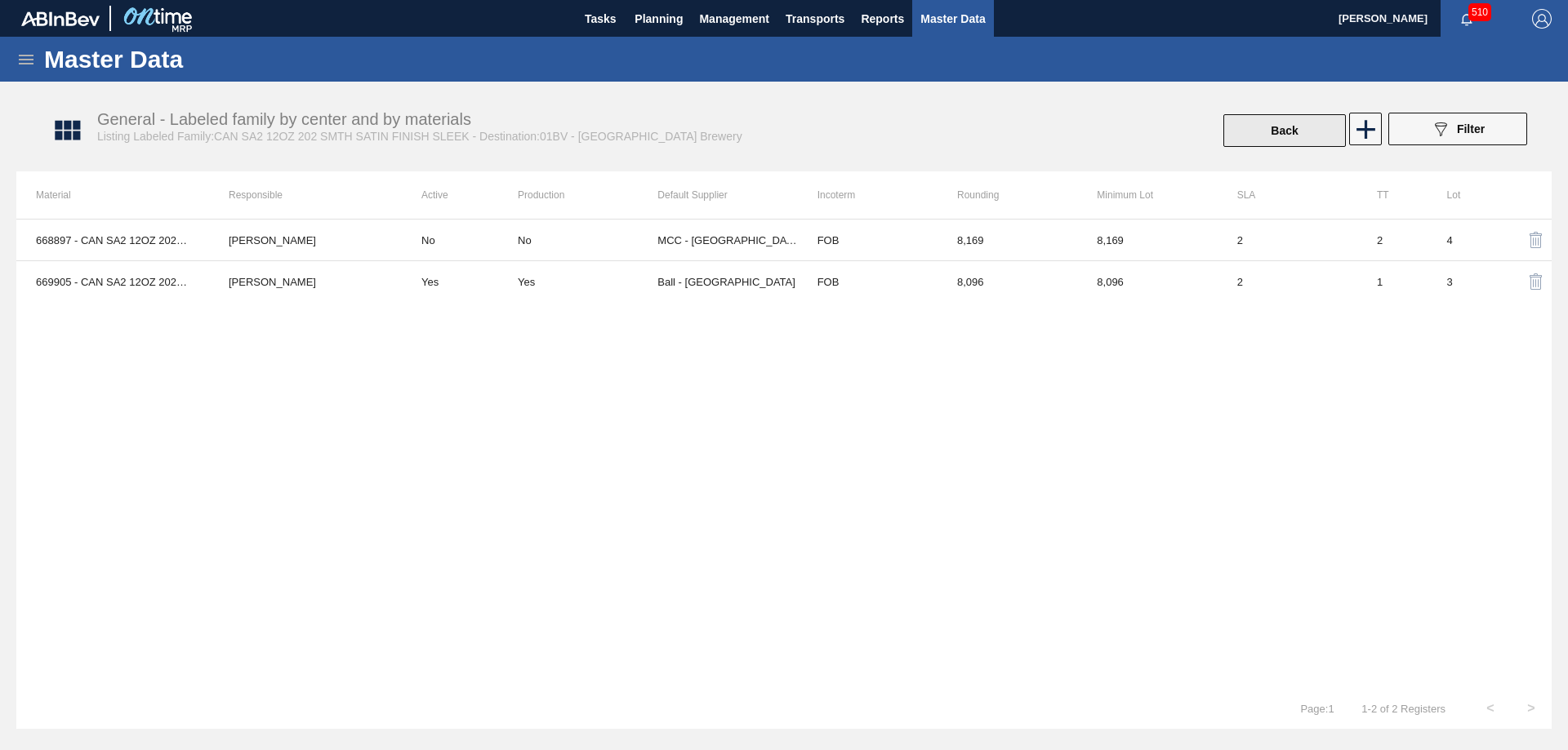
click at [1268, 131] on button "Back" at bounding box center [1285, 130] width 123 height 32
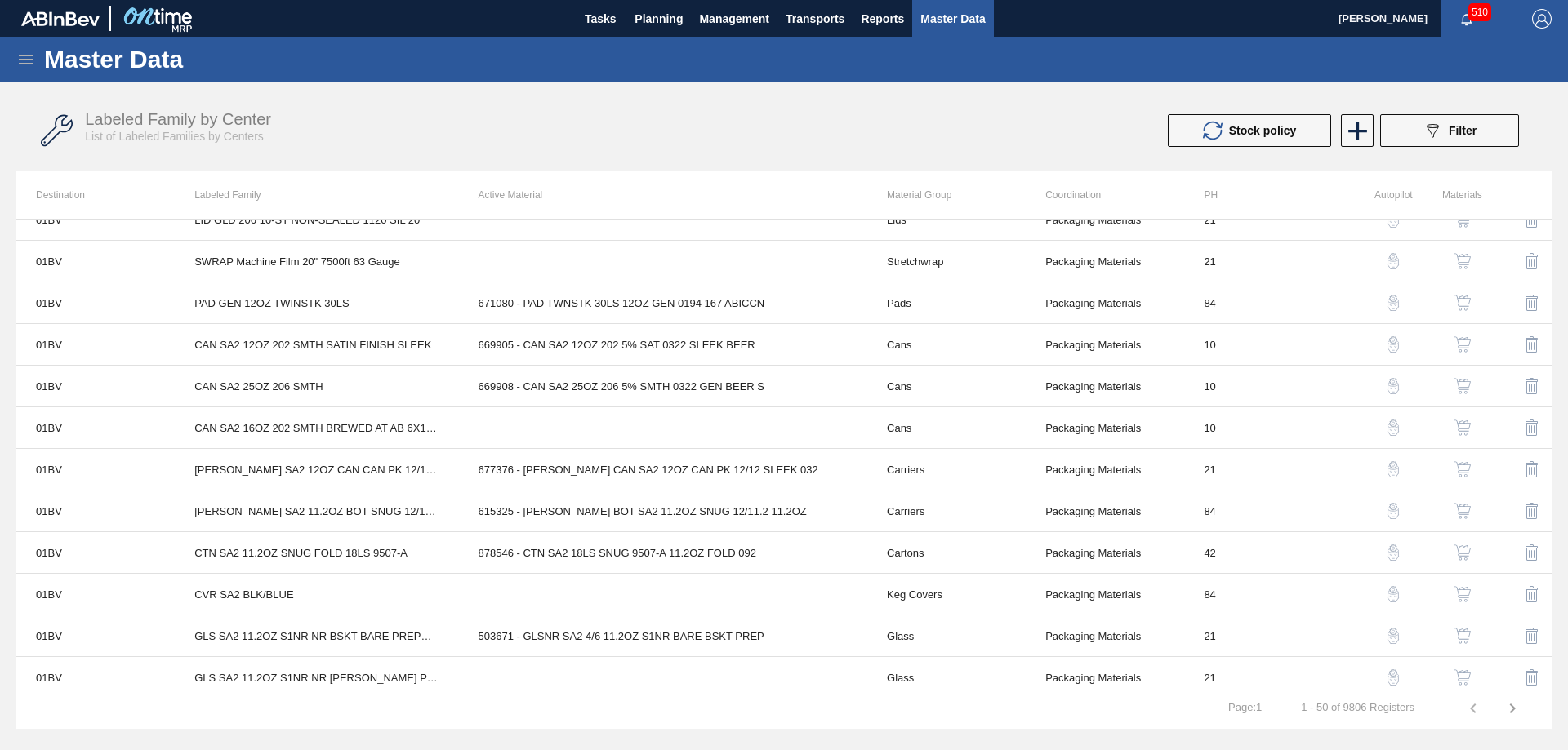
scroll to position [1612, 0]
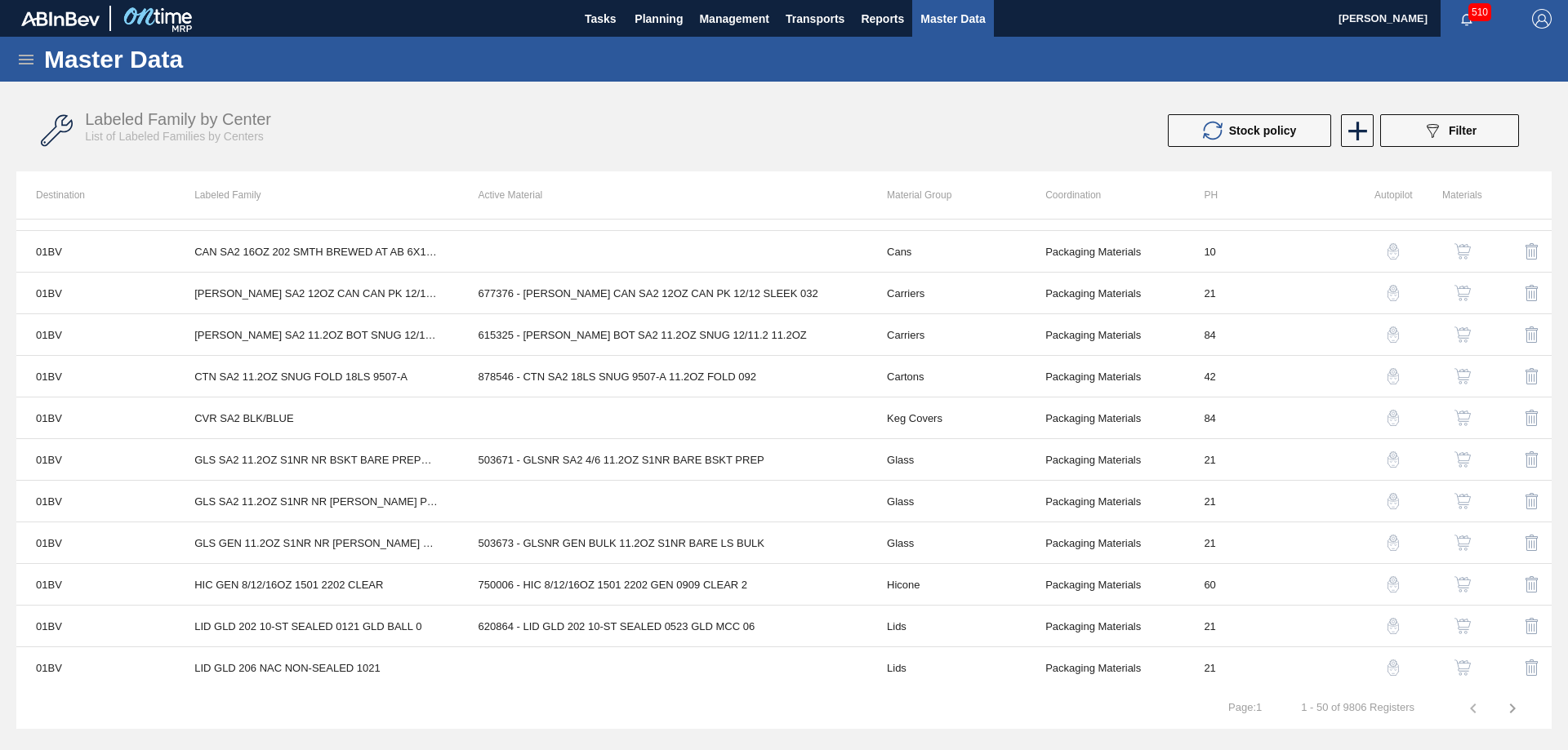
click at [1456, 627] on img "button" at bounding box center [1462, 626] width 16 height 16
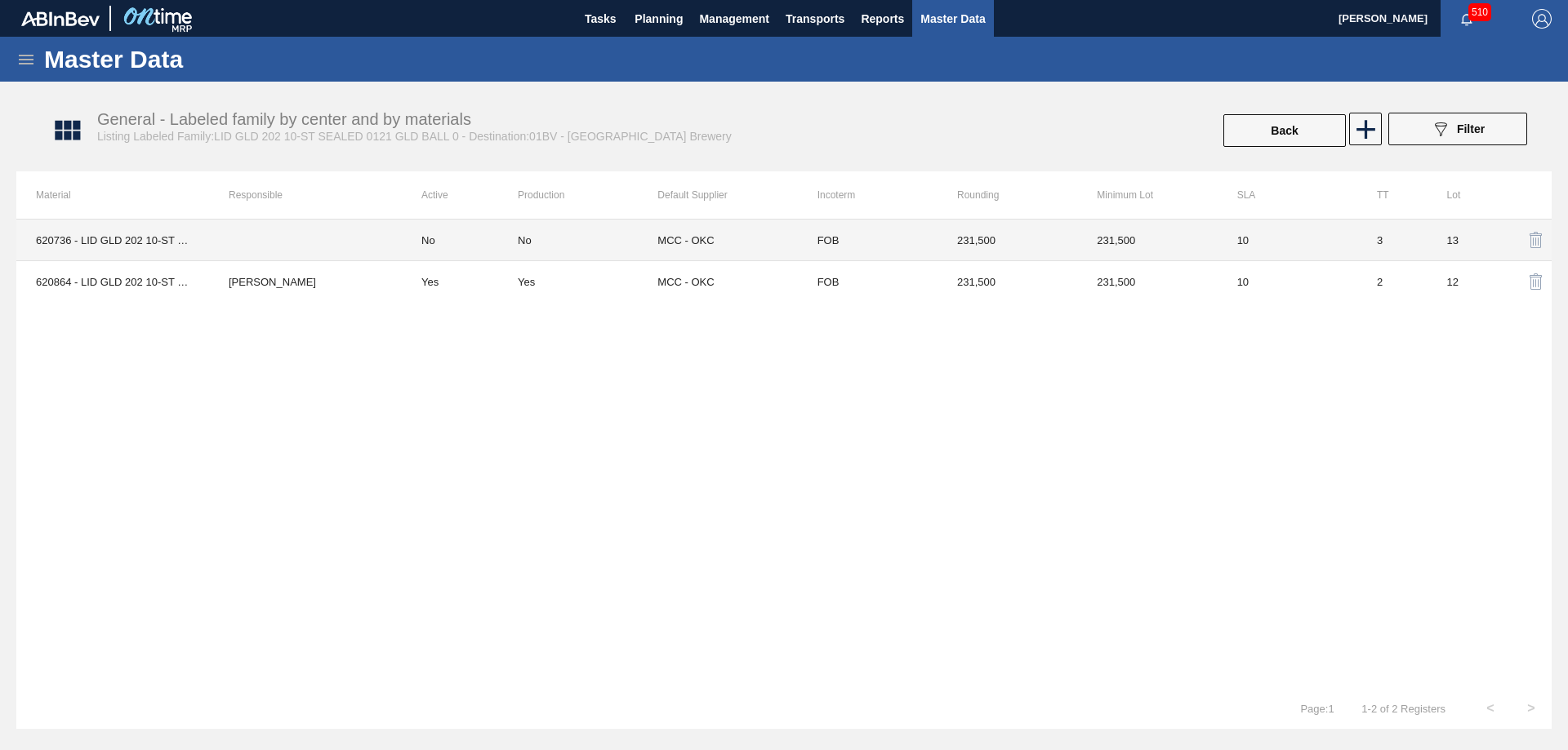
click at [642, 241] on div "No" at bounding box center [587, 240] width 140 height 12
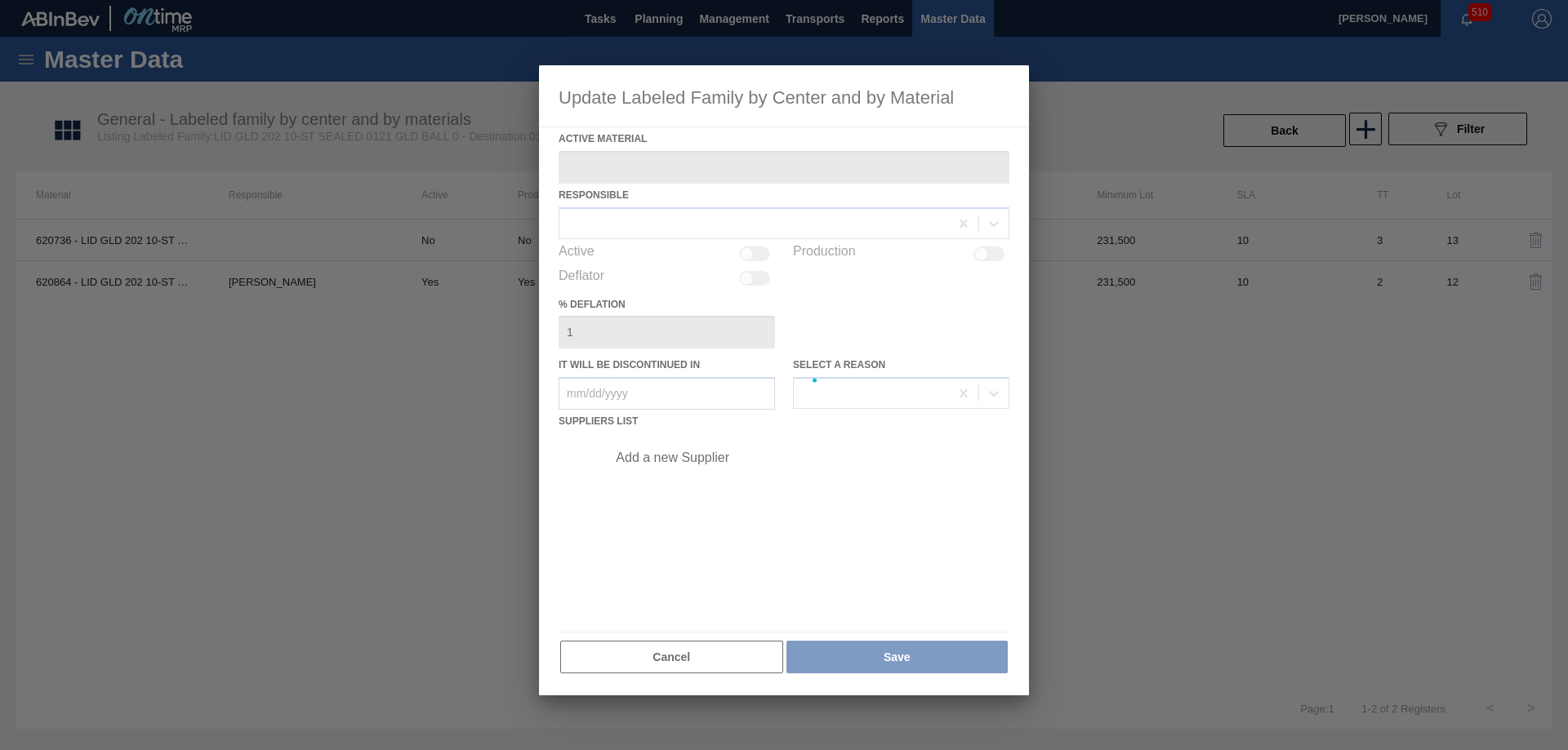
type Material "620736 - LID GLD 202 10-ST SEALED 0121 GLD MCC 06"
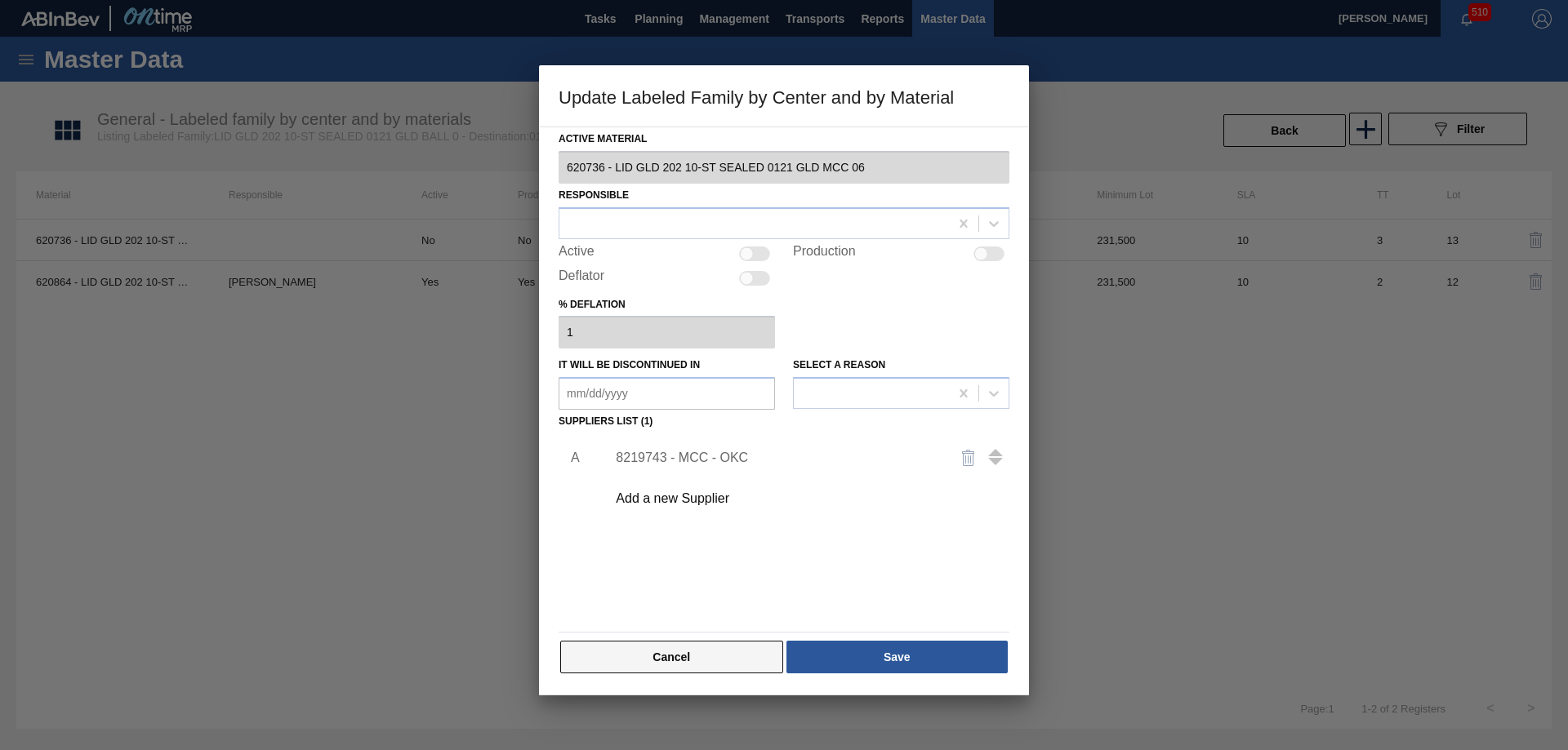
click at [680, 651] on button "Cancel" at bounding box center [672, 657] width 223 height 32
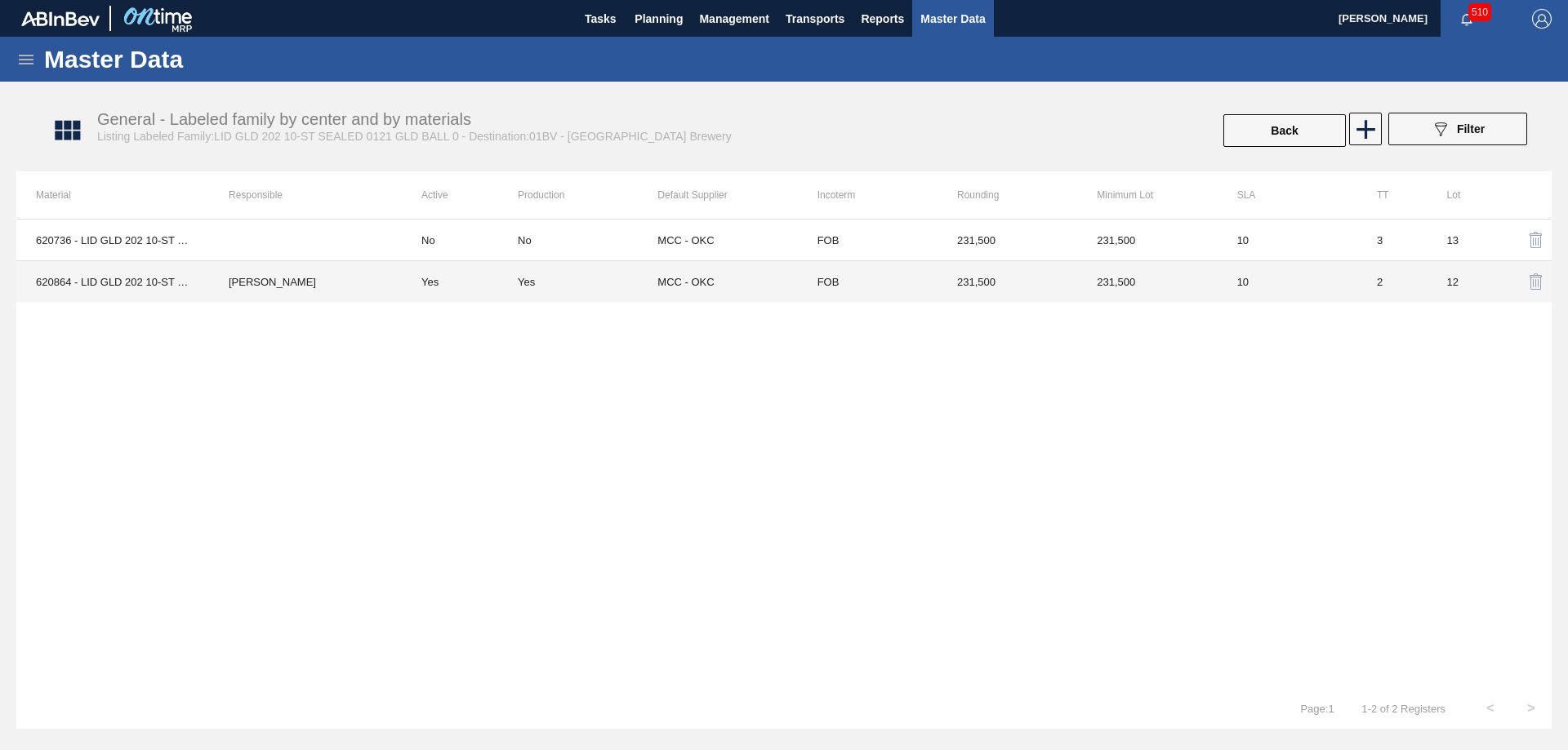
click at [726, 279] on td "MCC - OKC" at bounding box center [727, 282] width 140 height 42
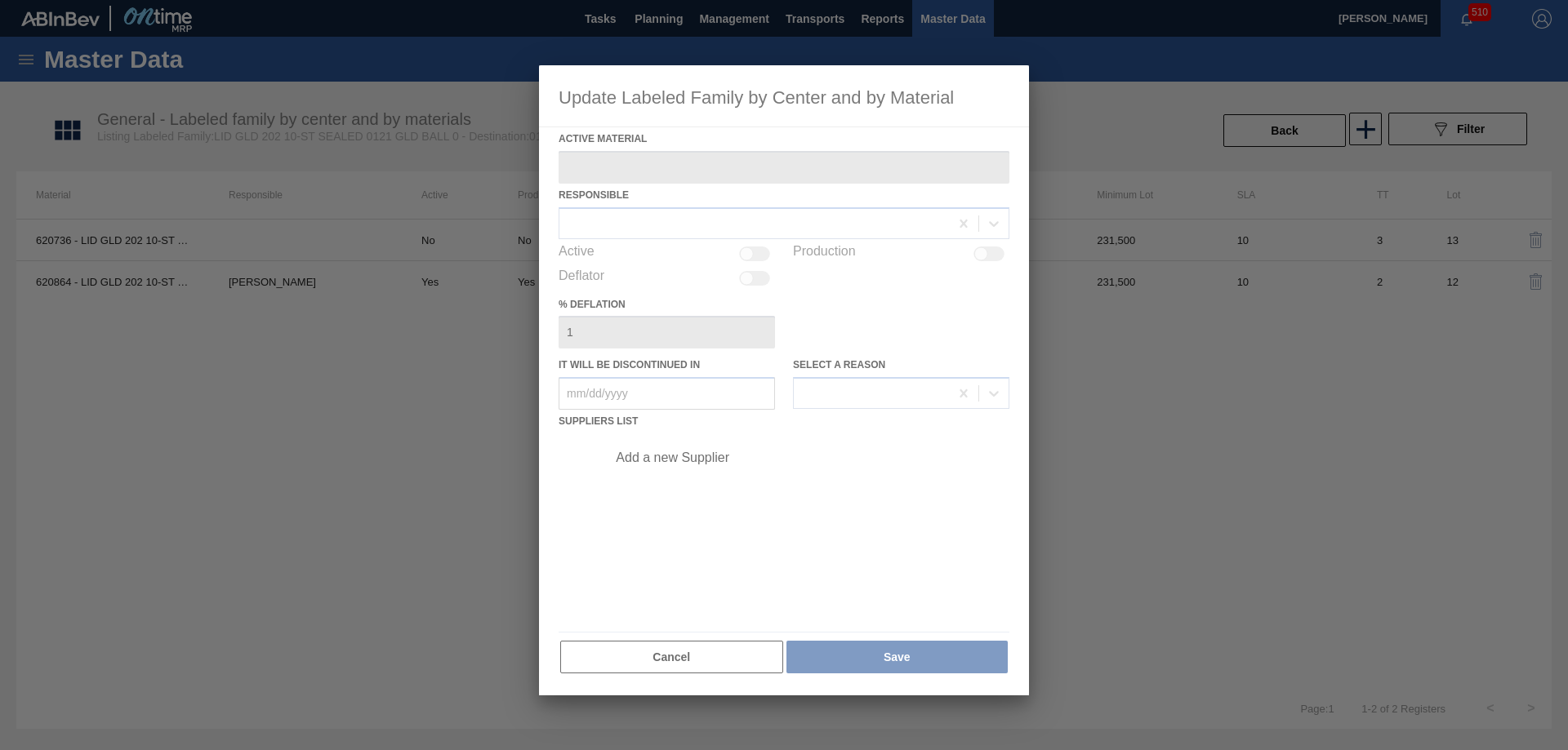
type Material "620864 - LID GLD 202 10-ST SEALED 0523 GLD MCC 06"
checkbox input "true"
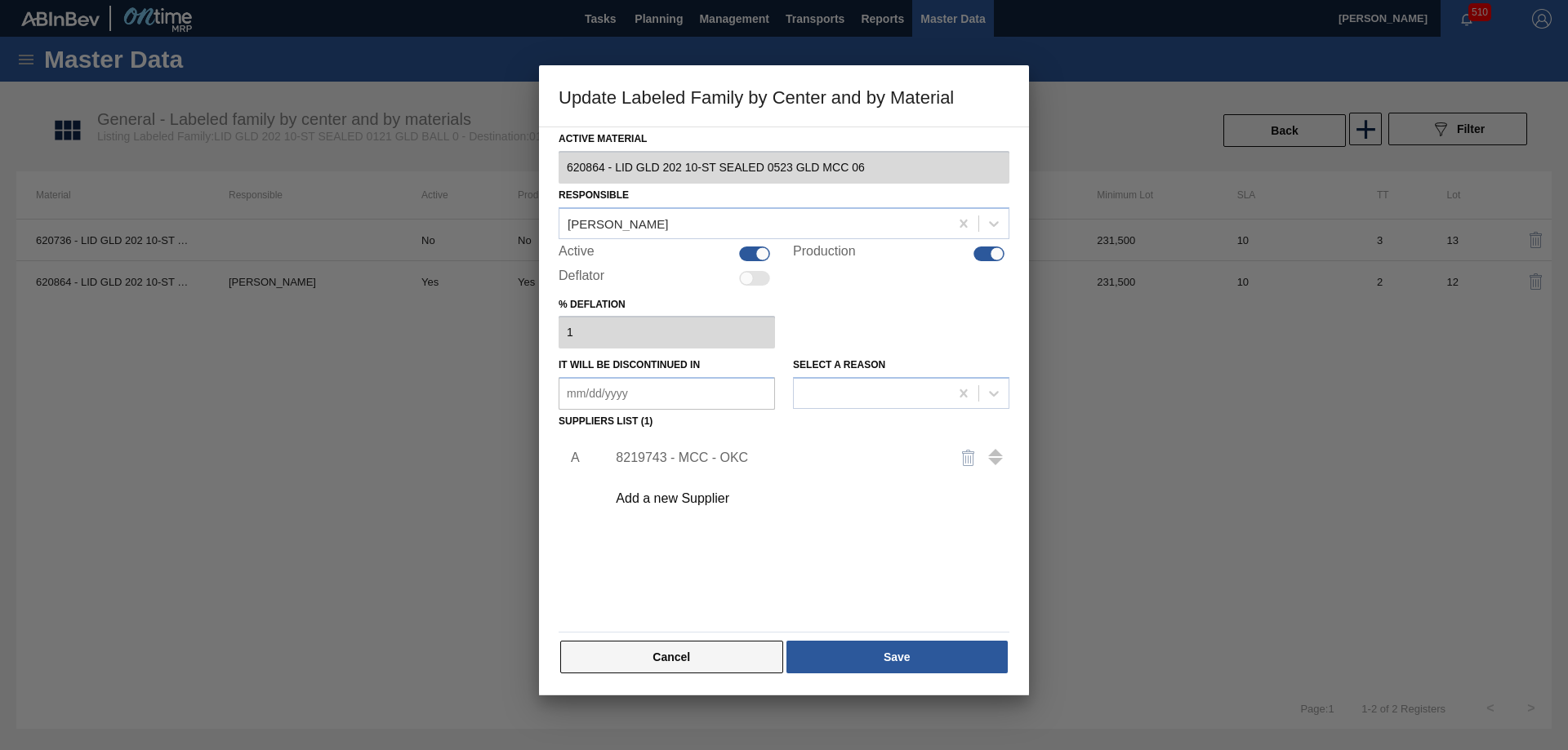
click at [697, 663] on button "Cancel" at bounding box center [672, 657] width 223 height 32
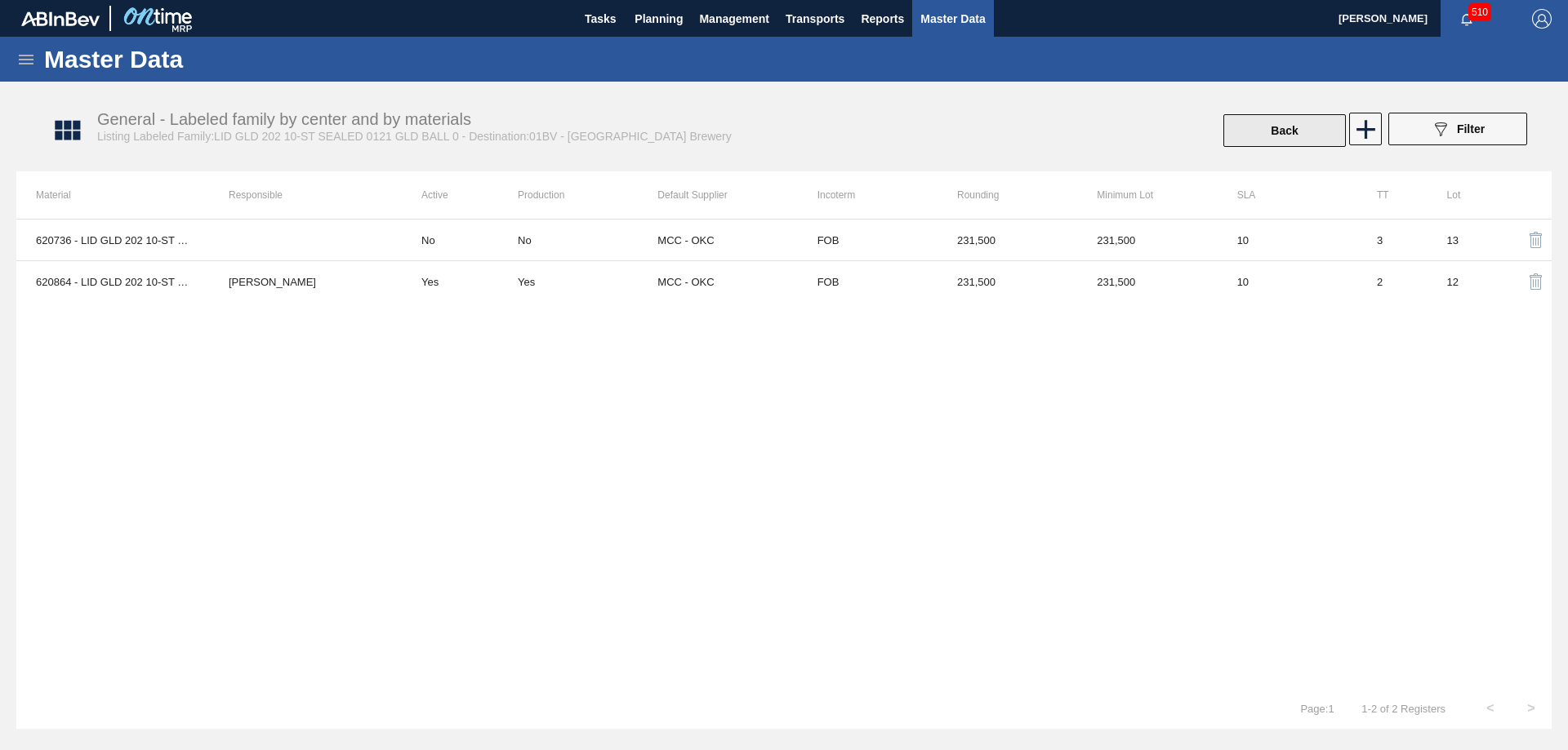
click at [1267, 130] on button "Back" at bounding box center [1285, 130] width 123 height 32
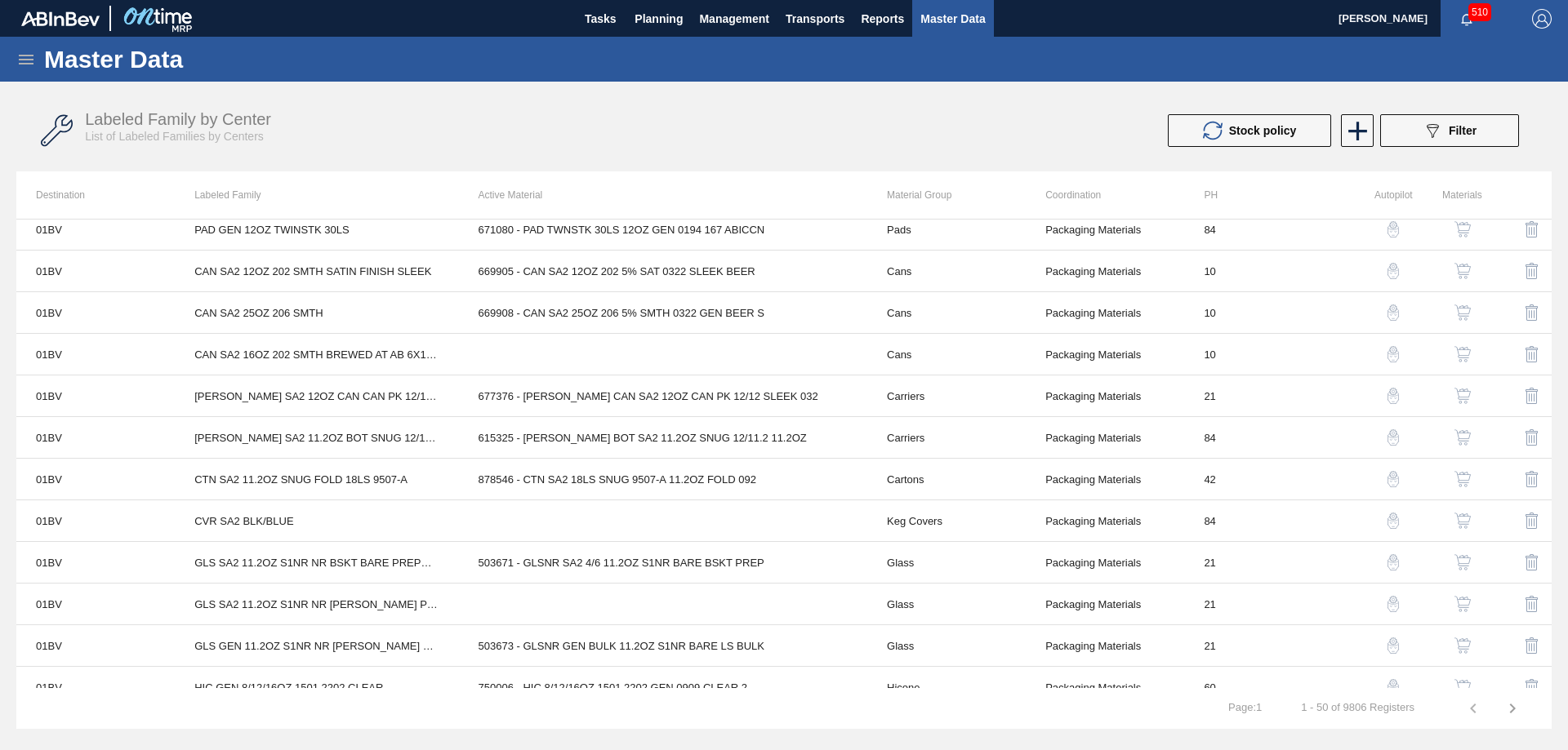
scroll to position [1551, 0]
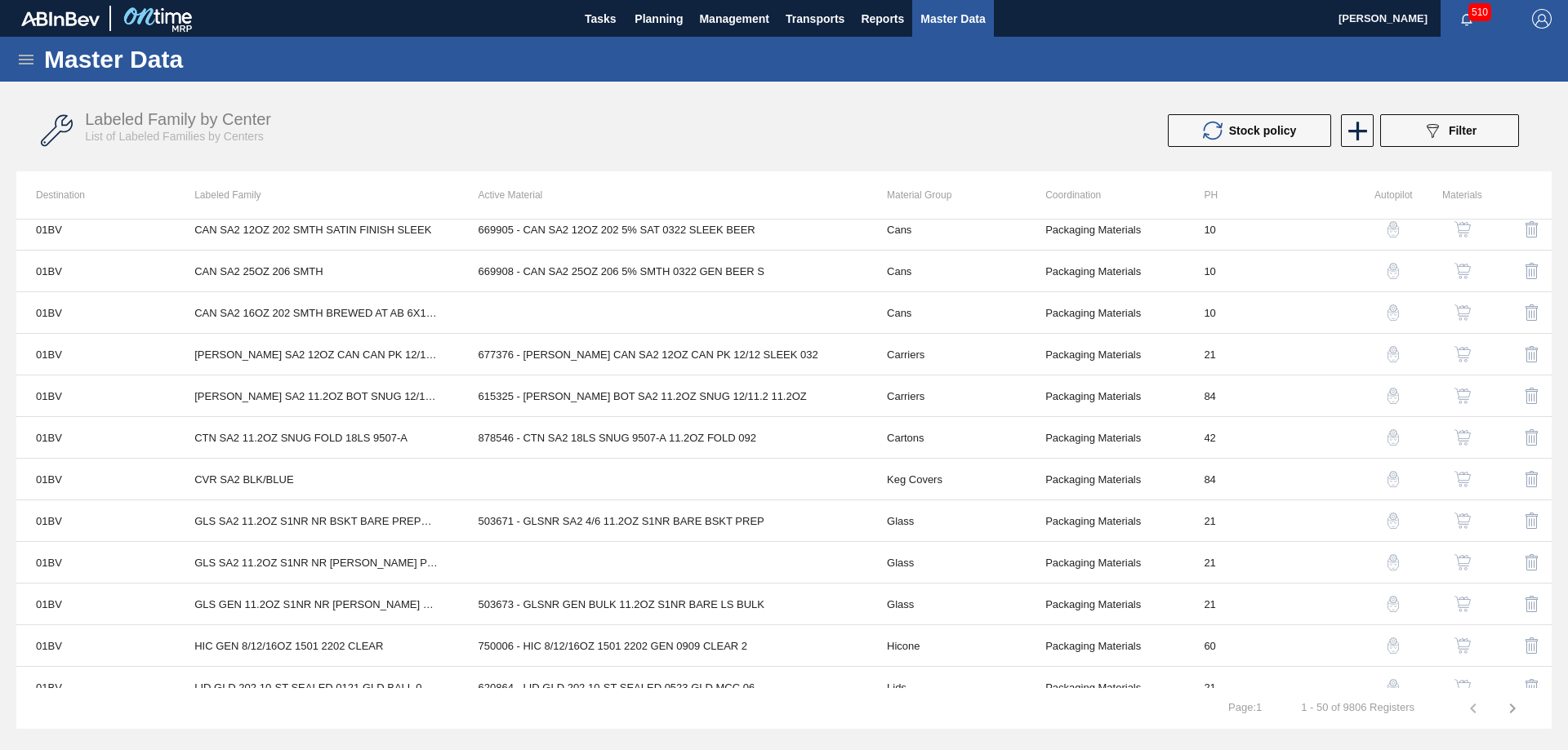
click at [1513, 709] on icon "button" at bounding box center [1512, 709] width 6 height 10
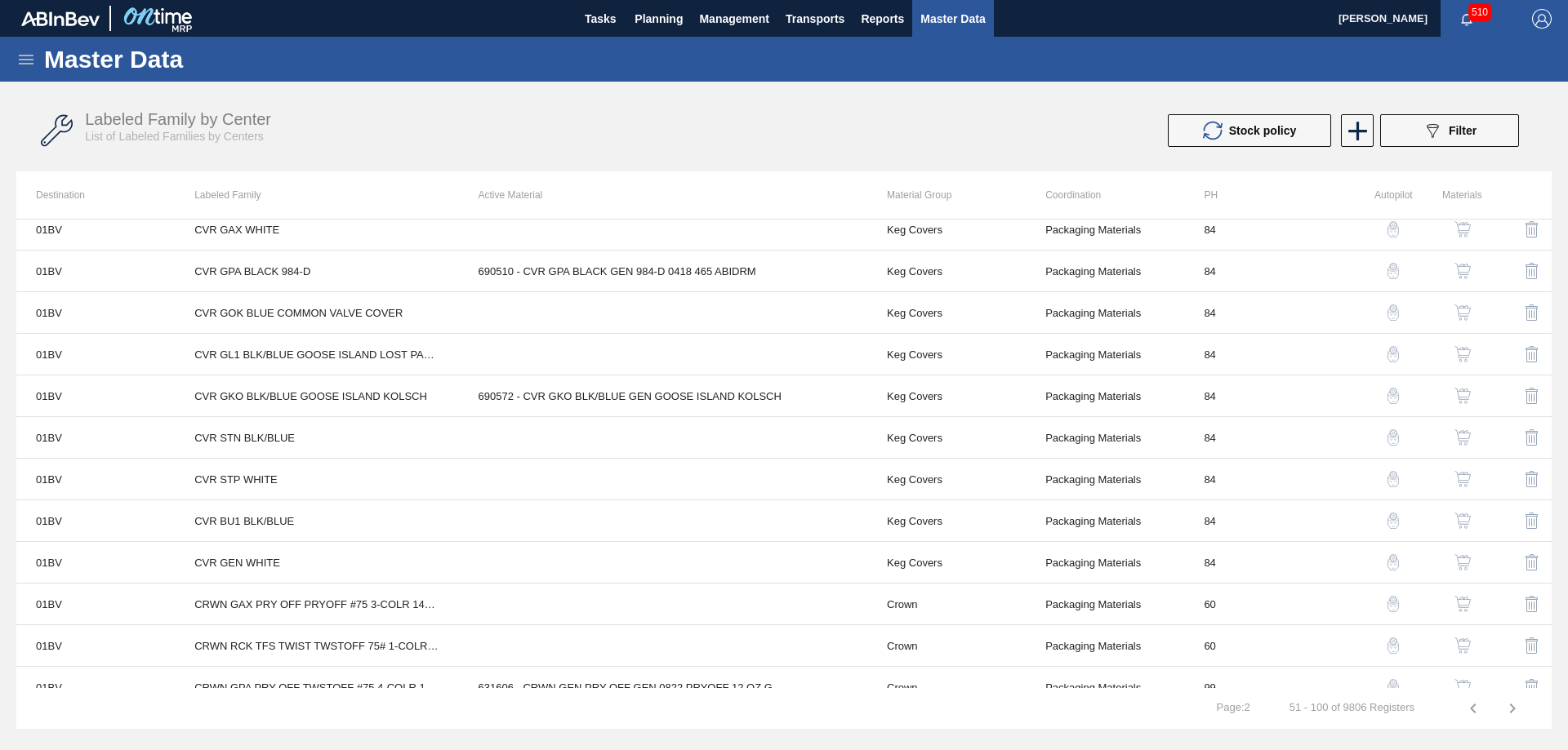
click at [1459, 272] on img "button" at bounding box center [1462, 271] width 16 height 16
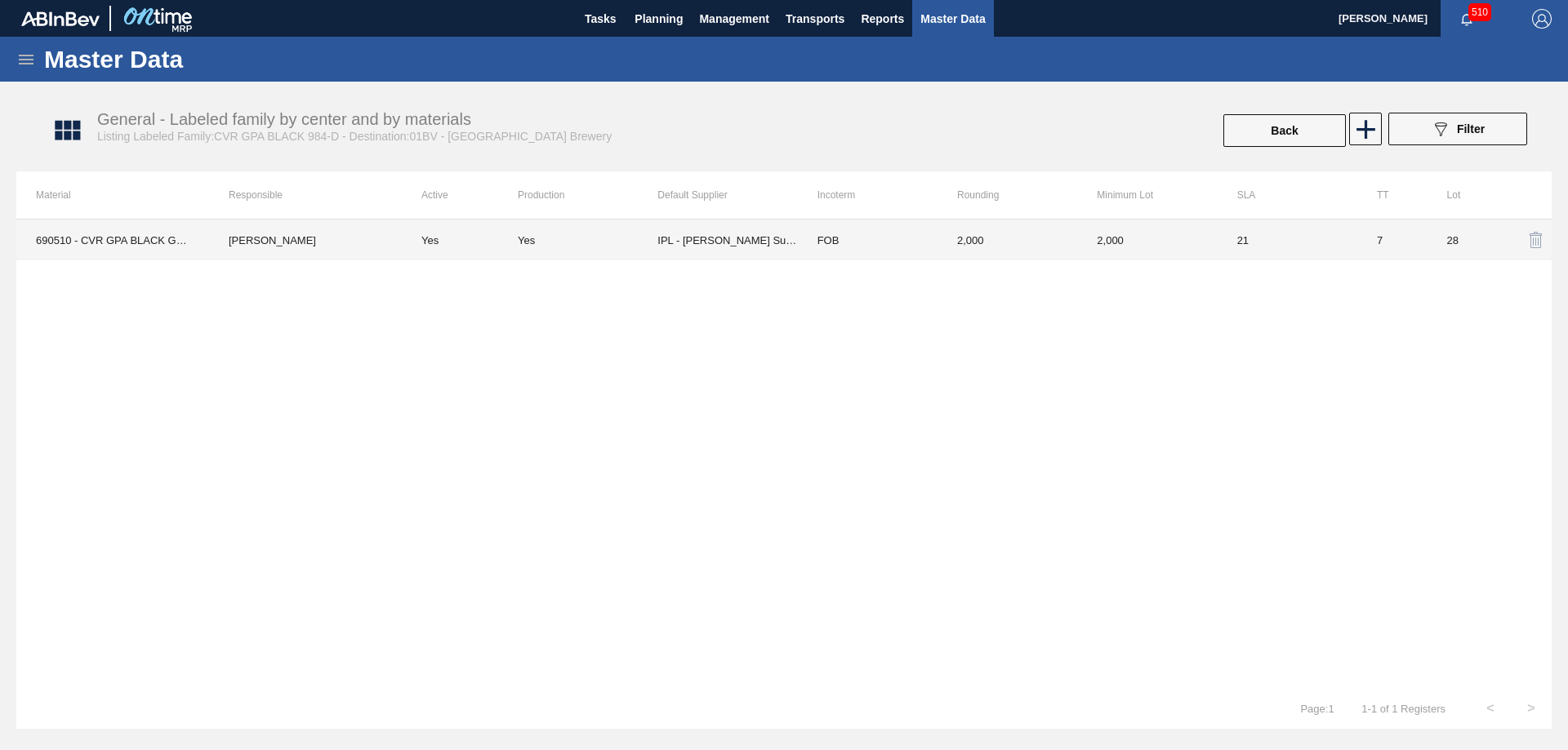
click at [988, 236] on td "2,000" at bounding box center [1007, 240] width 140 height 41
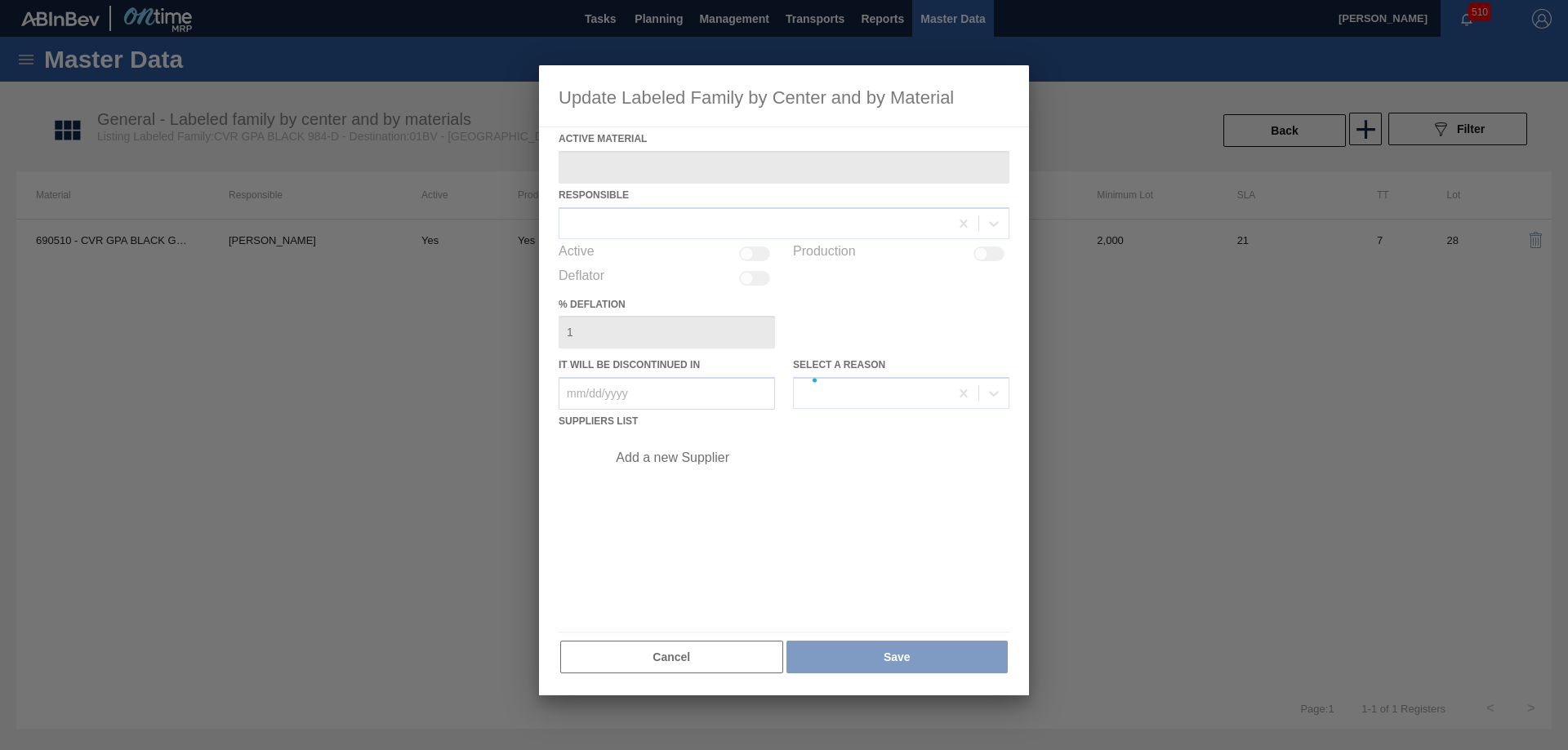
type Material "690510 - CVR GPA BLACK GEN 984-D 0418 465 ABIDRM"
checkbox input "true"
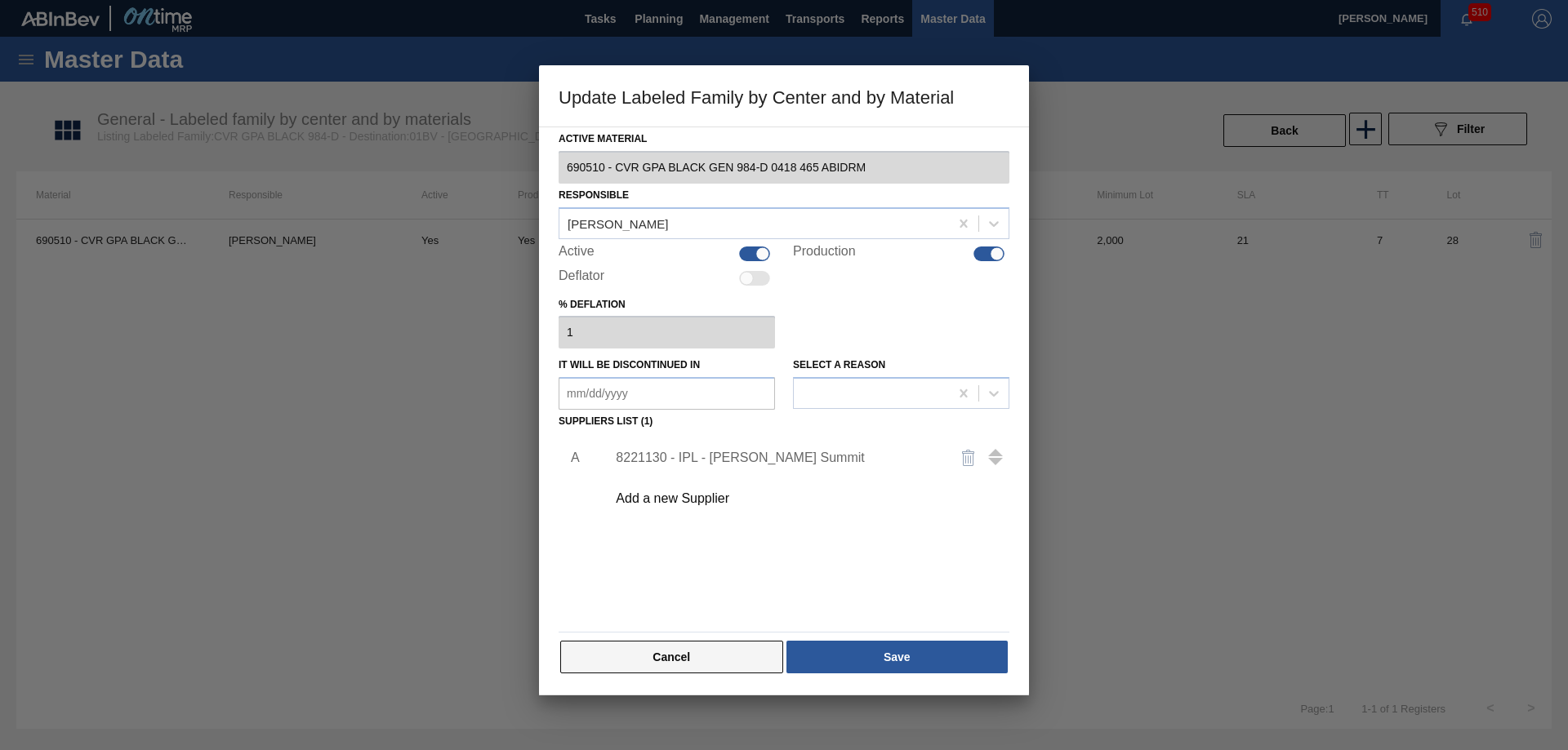
click at [702, 666] on button "Cancel" at bounding box center [672, 657] width 223 height 32
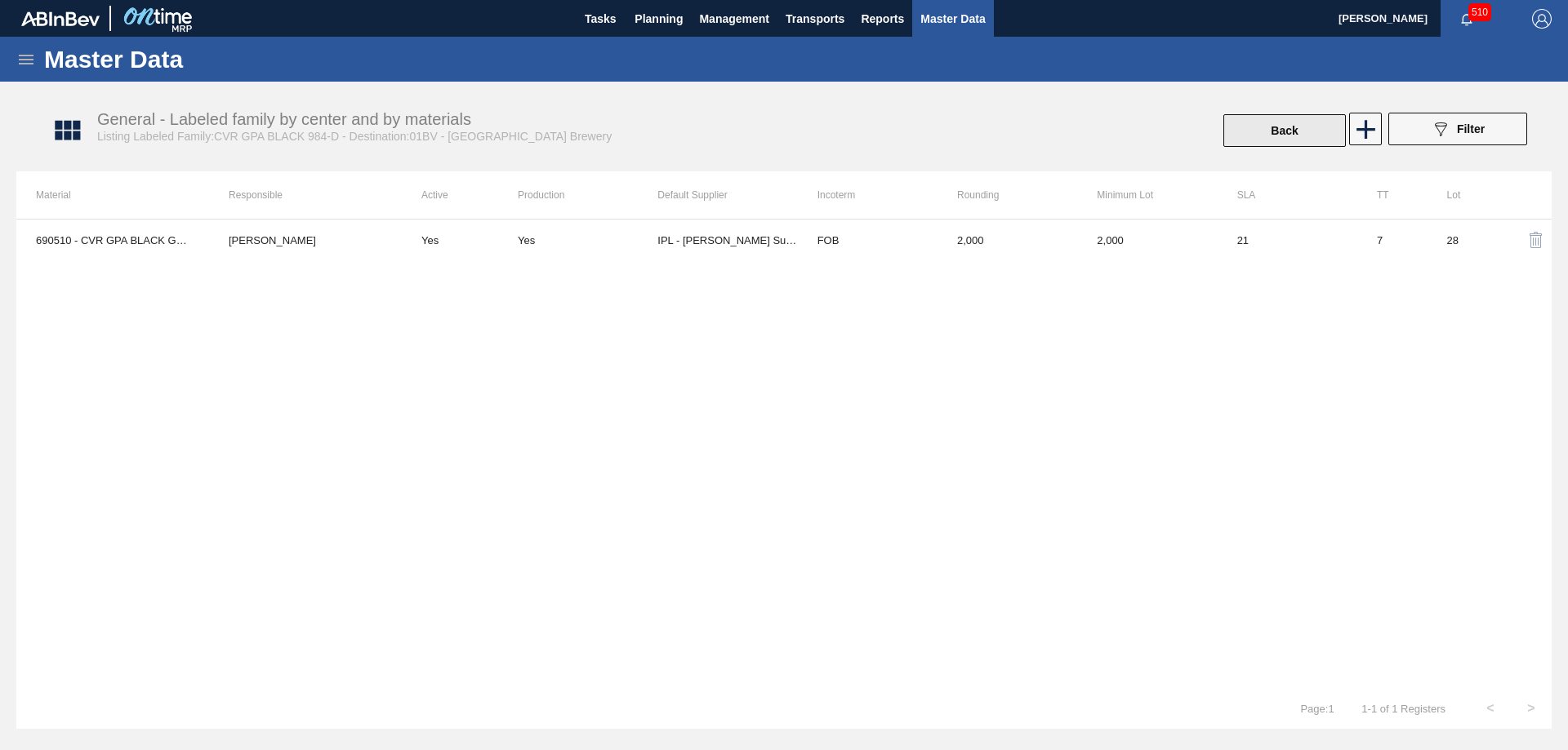
click at [1253, 133] on button "Back" at bounding box center [1285, 130] width 123 height 32
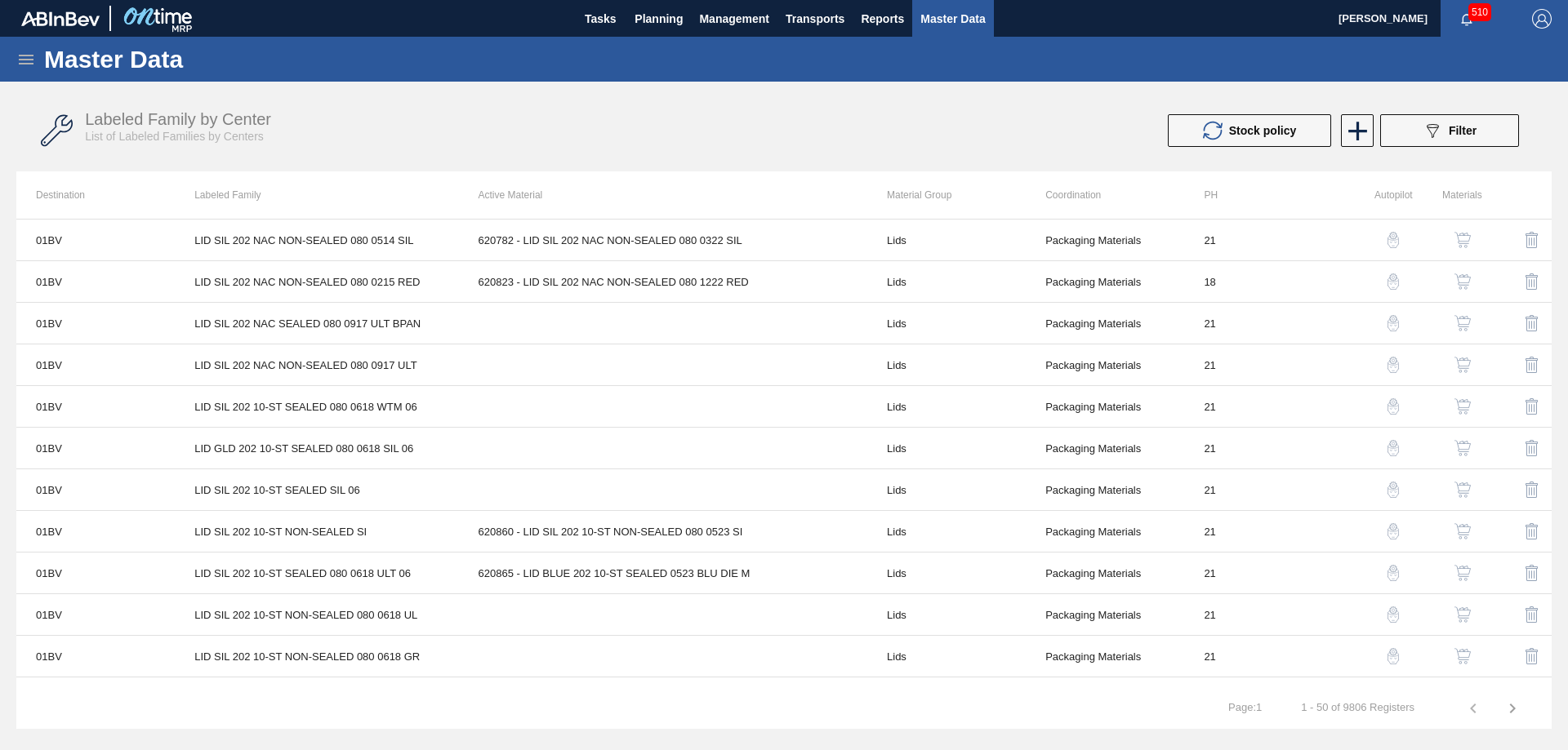
click at [1465, 281] on img "button" at bounding box center [1462, 281] width 16 height 16
